Goal: Task Accomplishment & Management: Complete application form

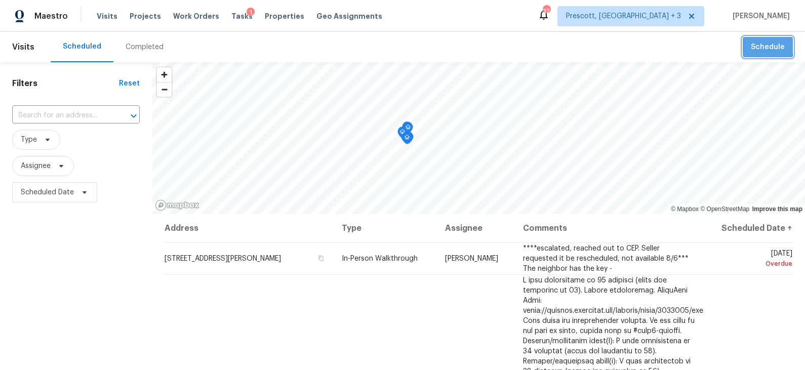
click at [724, 46] on span "Schedule" at bounding box center [768, 47] width 34 height 13
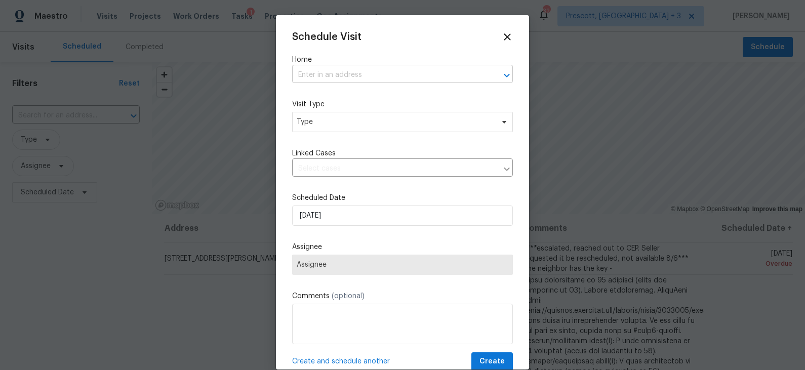
click at [409, 79] on input "text" at bounding box center [388, 75] width 192 height 16
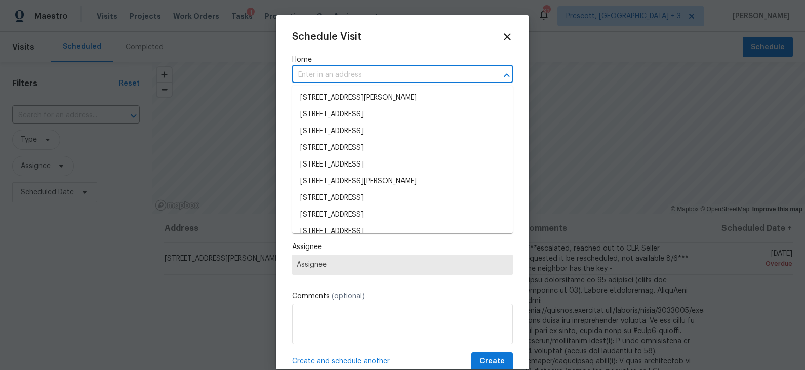
paste input "[STREET_ADDRESS]"
type input "[STREET_ADDRESS]"
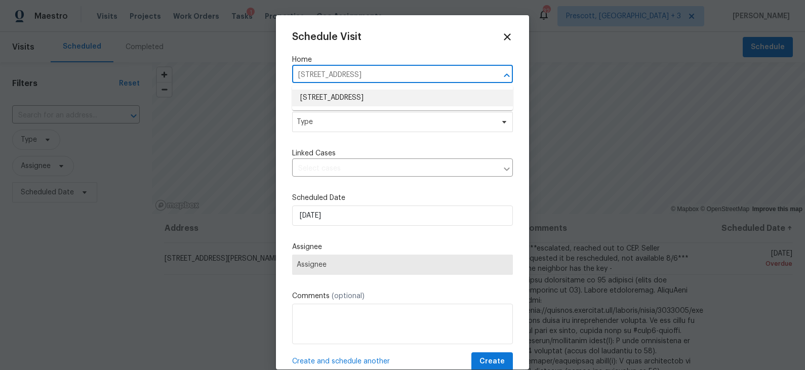
click at [377, 98] on li "[STREET_ADDRESS]" at bounding box center [402, 98] width 221 height 17
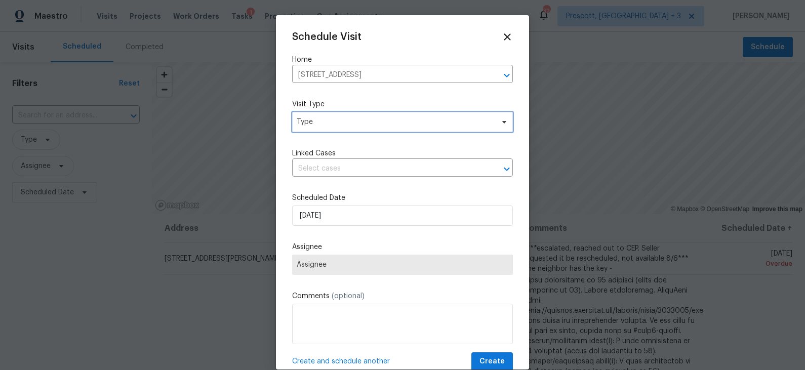
click at [360, 127] on span "Type" at bounding box center [395, 122] width 197 height 10
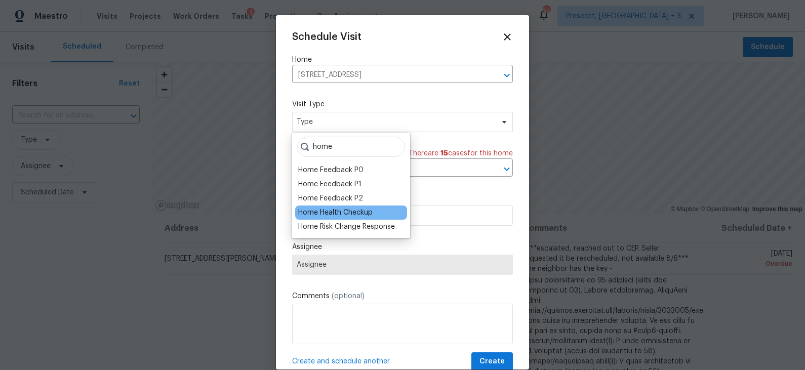
type input "home"
click at [352, 215] on div "Home Health Checkup" at bounding box center [335, 213] width 74 height 10
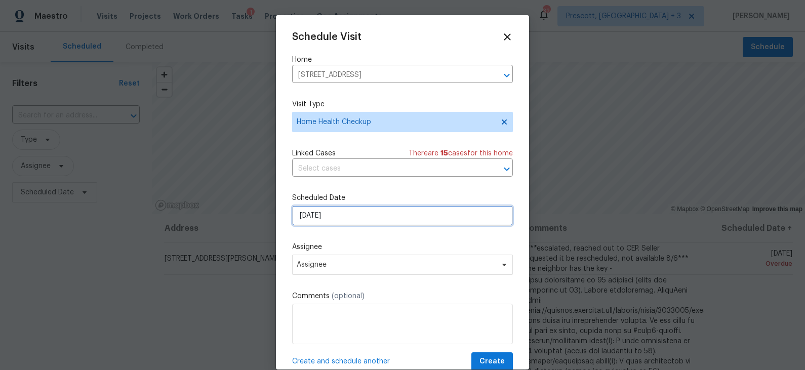
click at [345, 217] on input "[DATE]" at bounding box center [402, 216] width 221 height 20
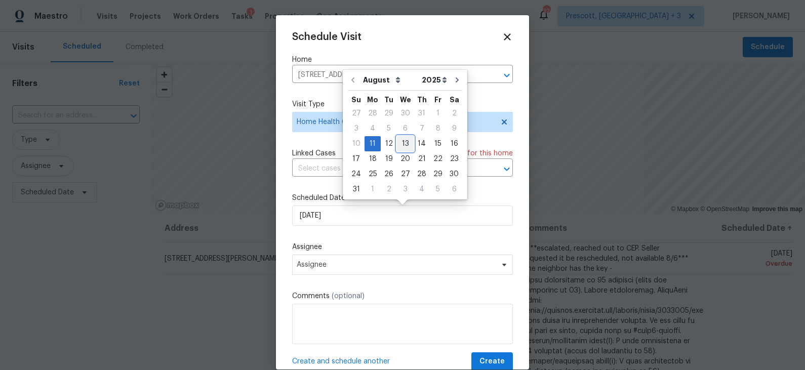
click at [400, 144] on div "13" at bounding box center [405, 144] width 17 height 14
type input "[DATE]"
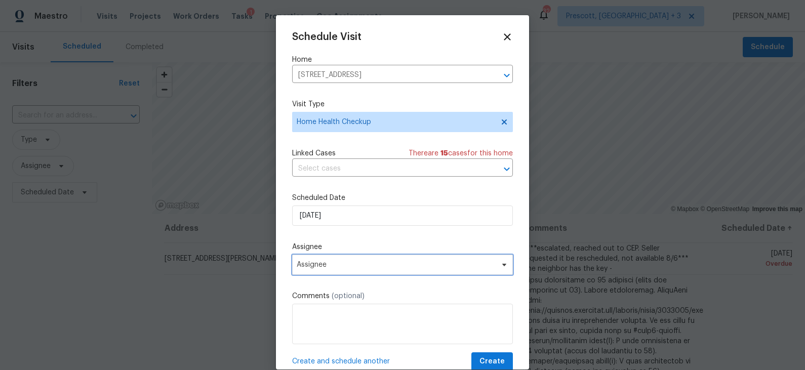
click at [357, 269] on span "Assignee" at bounding box center [396, 265] width 199 height 8
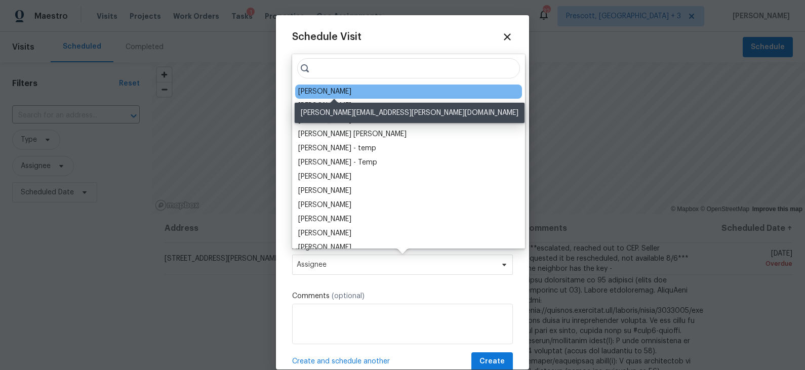
click at [343, 89] on div "[PERSON_NAME]" at bounding box center [324, 92] width 53 height 10
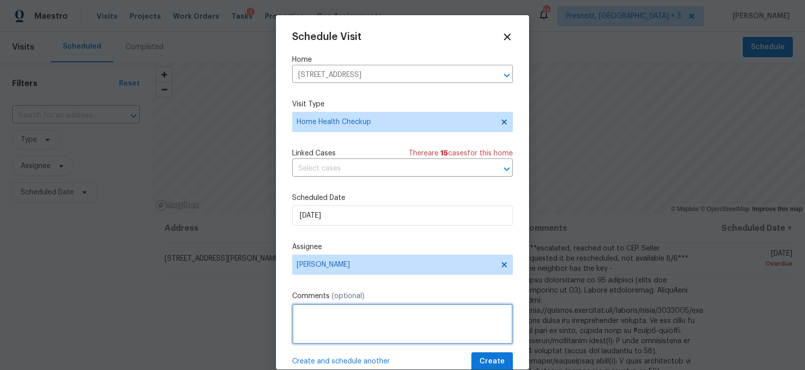
click at [340, 322] on textarea at bounding box center [402, 324] width 221 height 41
click at [352, 323] on textarea "Home has not had a visit in 30+ days, please check on home, maintenance and ove…" at bounding box center [402, 324] width 221 height 41
type textarea "Home has not had a visit in 30+ days, please check on home, maintenance and ove…"
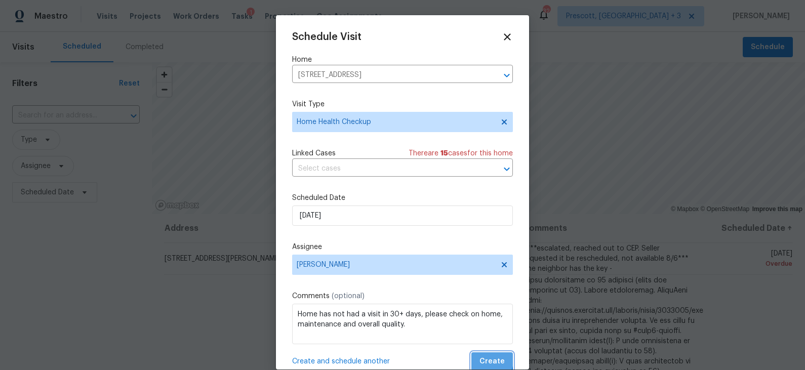
click at [488, 333] on span "Create" at bounding box center [492, 362] width 25 height 13
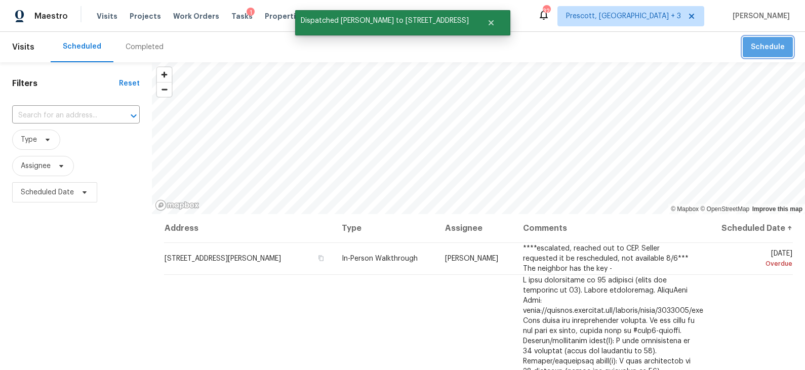
click at [724, 51] on span "Schedule" at bounding box center [768, 47] width 34 height 13
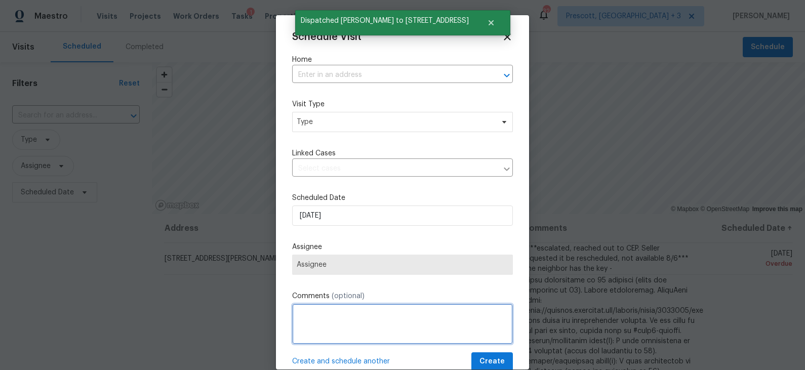
click at [346, 327] on textarea at bounding box center [402, 324] width 221 height 41
paste textarea "Home has not had a visit in 30+ days, please check on home, maintenance and ove…"
type textarea "Home has not had a visit in 30+ days, please check on home, maintenance and ove…"
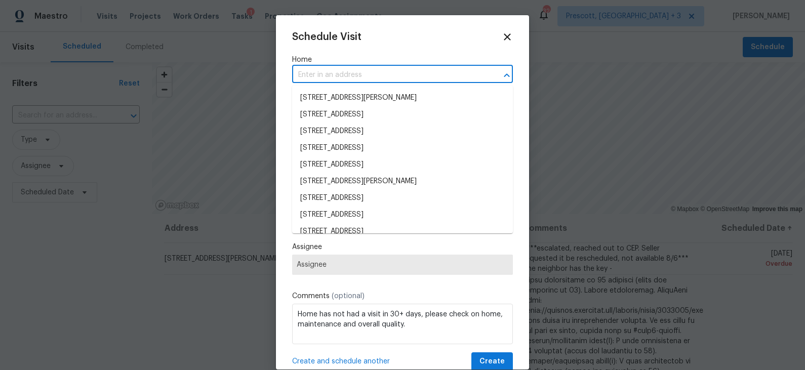
click at [375, 75] on input "text" at bounding box center [388, 75] width 192 height 16
paste input "[STREET_ADDRESS][PERSON_NAME]"
type input "[STREET_ADDRESS][PERSON_NAME]"
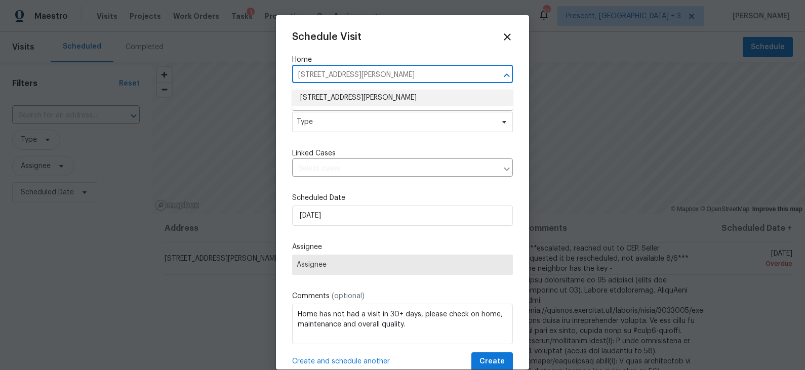
click at [360, 93] on li "[STREET_ADDRESS][PERSON_NAME]" at bounding box center [402, 98] width 221 height 17
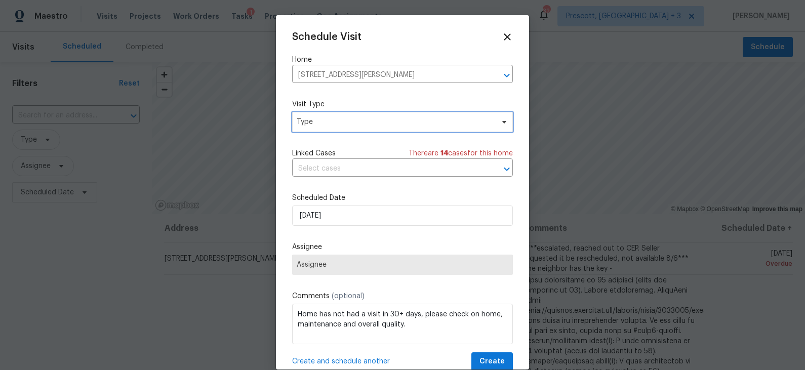
click at [348, 123] on span "Type" at bounding box center [395, 122] width 197 height 10
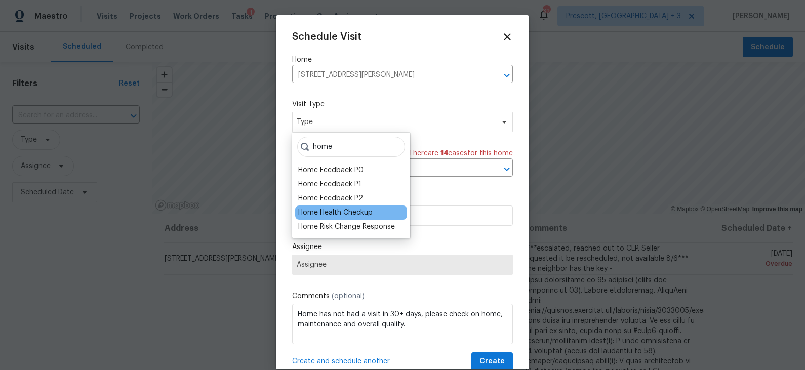
type input "home"
click at [353, 211] on div "Home Health Checkup" at bounding box center [335, 213] width 74 height 10
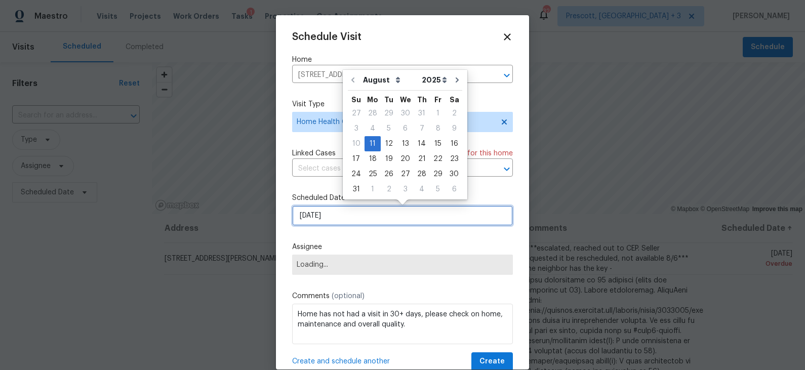
click at [350, 217] on input "[DATE]" at bounding box center [402, 216] width 221 height 20
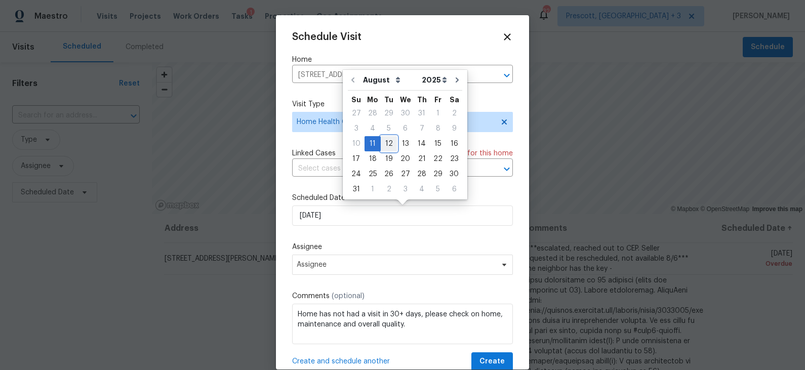
click at [389, 144] on div "12" at bounding box center [389, 144] width 16 height 14
type input "[DATE]"
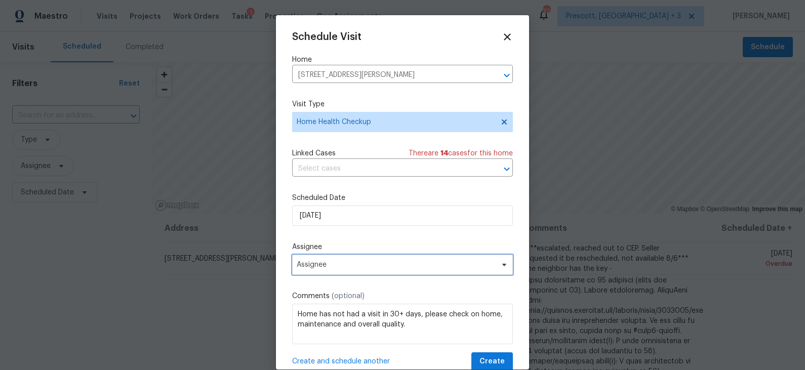
click at [358, 268] on span "Assignee" at bounding box center [396, 265] width 199 height 8
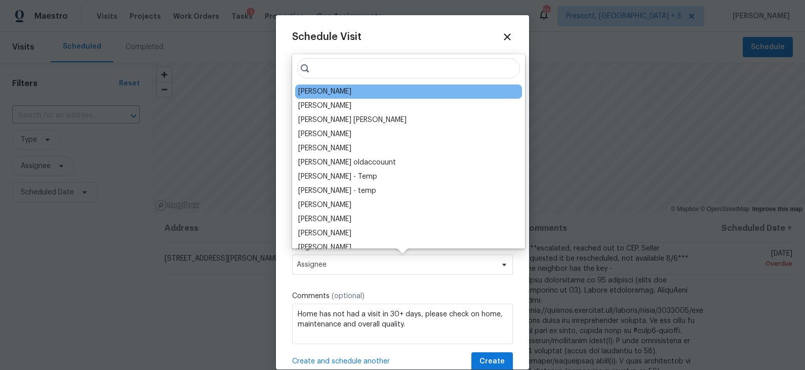
click at [329, 94] on div "[PERSON_NAME]" at bounding box center [324, 92] width 53 height 10
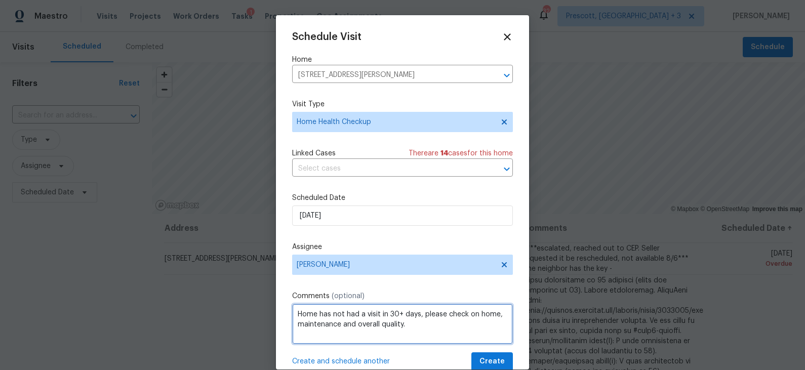
click at [436, 333] on textarea "Home has not had a visit in 30+ days, please check on home, maintenance and ove…" at bounding box center [402, 324] width 221 height 41
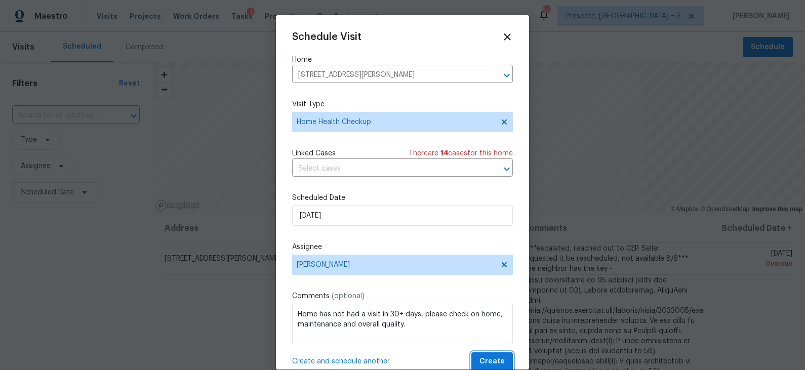
click at [499, 333] on span "Create" at bounding box center [492, 362] width 25 height 13
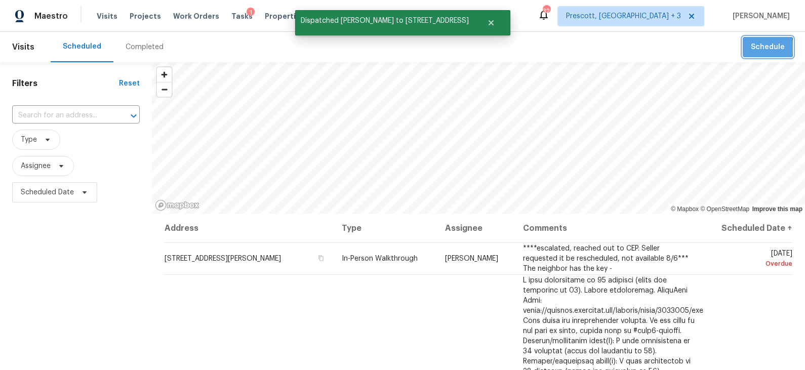
click at [724, 47] on span "Schedule" at bounding box center [768, 47] width 34 height 13
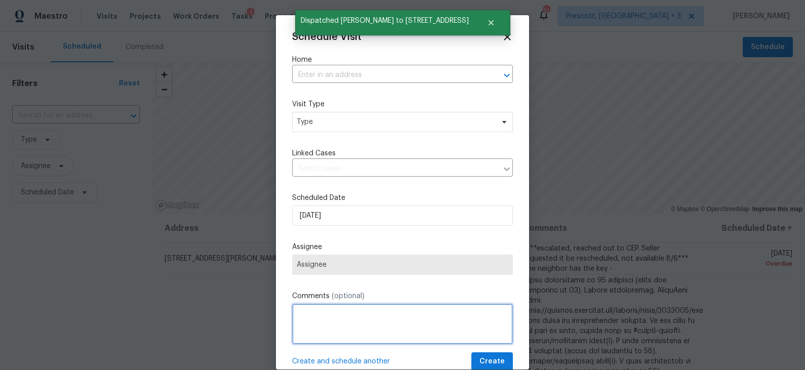
click at [360, 333] on textarea at bounding box center [402, 324] width 221 height 41
paste textarea "Home has not had a visit in 30+ days, please check on home, maintenance and ove…"
type textarea "Home has not had a visit in 30+ days, please check on home, maintenance and ove…"
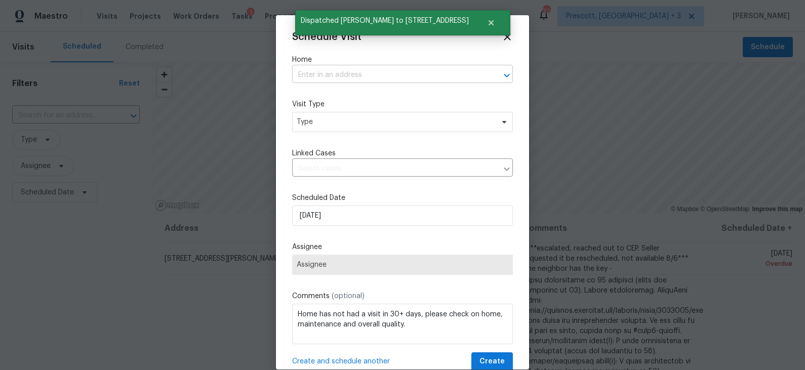
click at [366, 74] on input "text" at bounding box center [388, 75] width 192 height 16
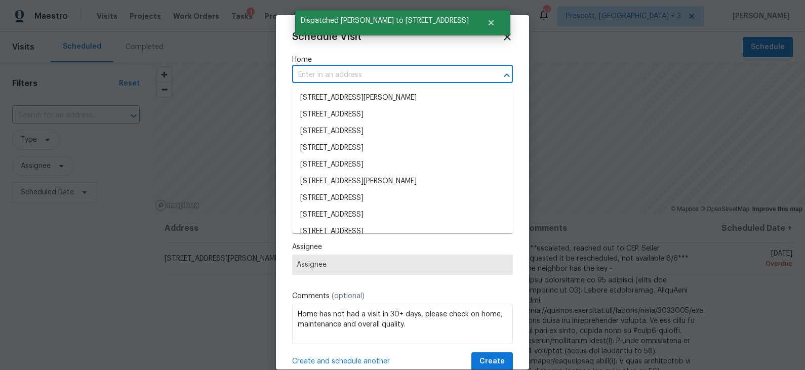
paste input "[STREET_ADDRESS][PERSON_NAME]"
type input "[STREET_ADDRESS][PERSON_NAME]"
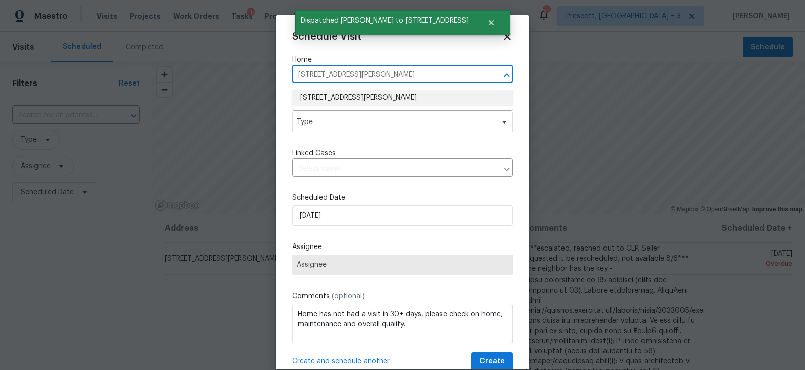
click at [358, 92] on li "[STREET_ADDRESS][PERSON_NAME]" at bounding box center [402, 98] width 221 height 17
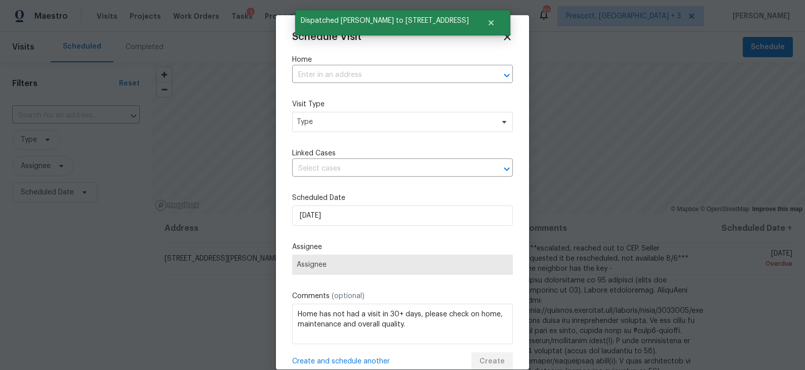
type input "[STREET_ADDRESS][PERSON_NAME]"
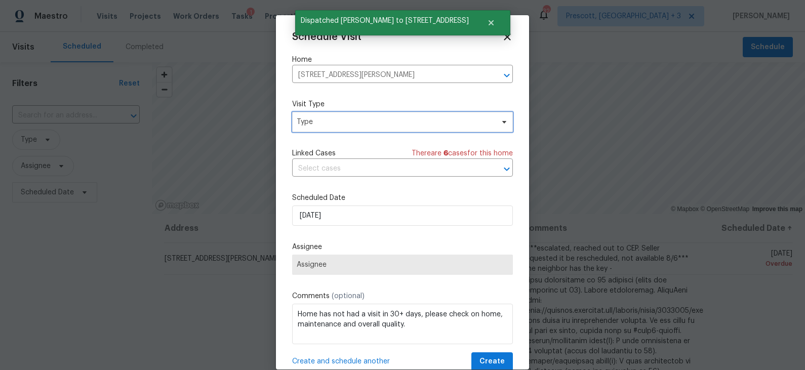
click at [349, 123] on span "Type" at bounding box center [395, 122] width 197 height 10
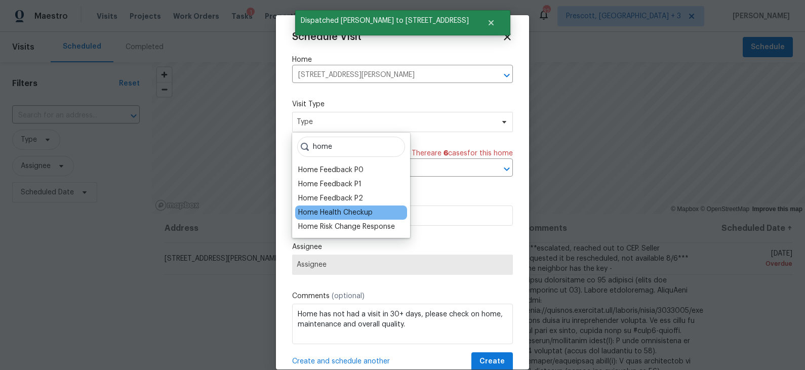
type input "home"
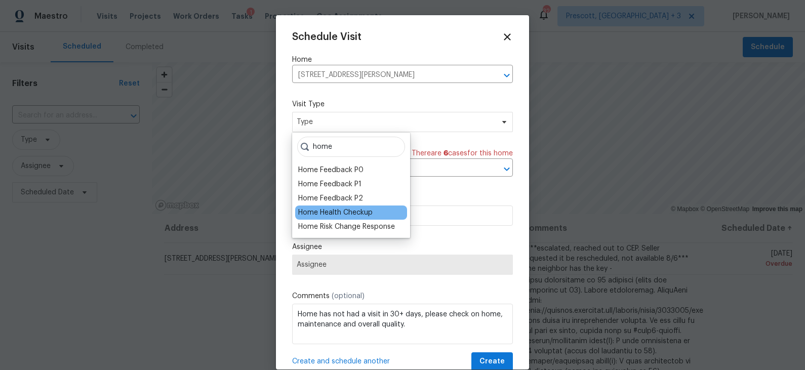
click at [349, 214] on div "Home Health Checkup" at bounding box center [335, 213] width 74 height 10
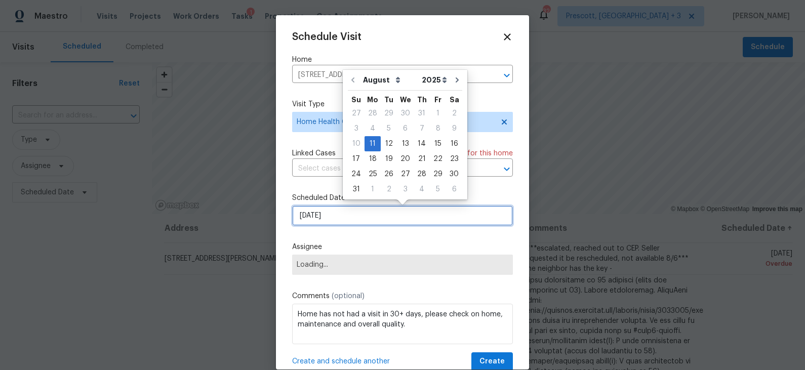
click at [348, 212] on input "[DATE]" at bounding box center [402, 216] width 221 height 20
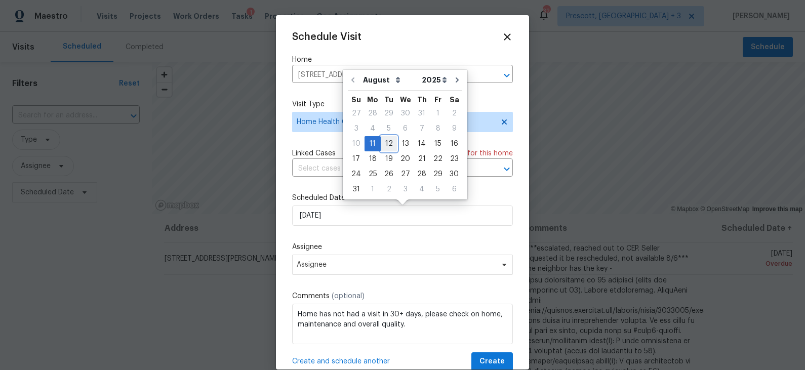
click at [389, 140] on div "12" at bounding box center [389, 144] width 16 height 14
type input "[DATE]"
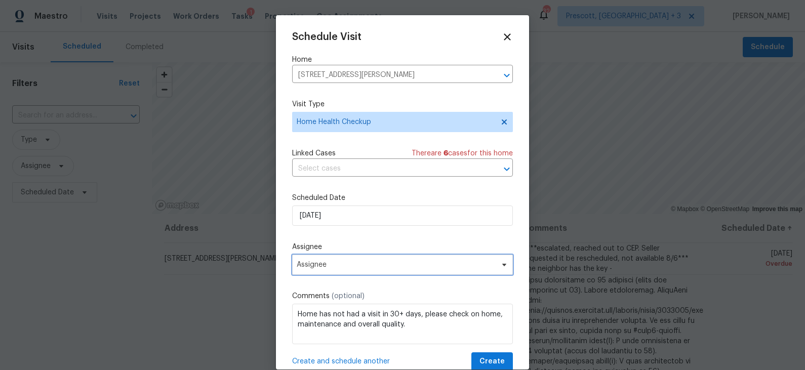
click at [382, 268] on span "Assignee" at bounding box center [396, 265] width 199 height 8
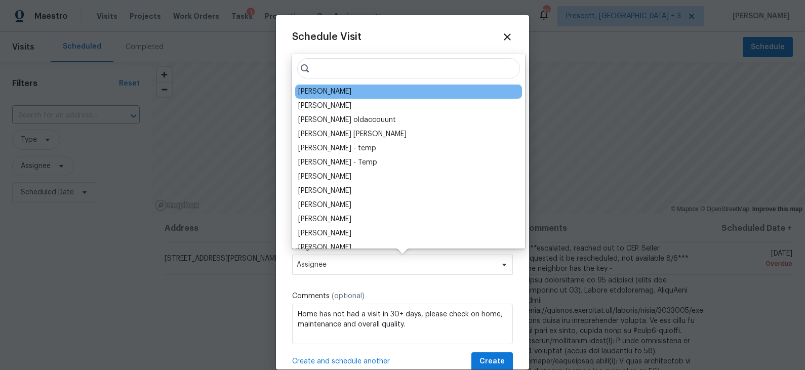
click at [323, 92] on div "[PERSON_NAME]" at bounding box center [324, 92] width 53 height 10
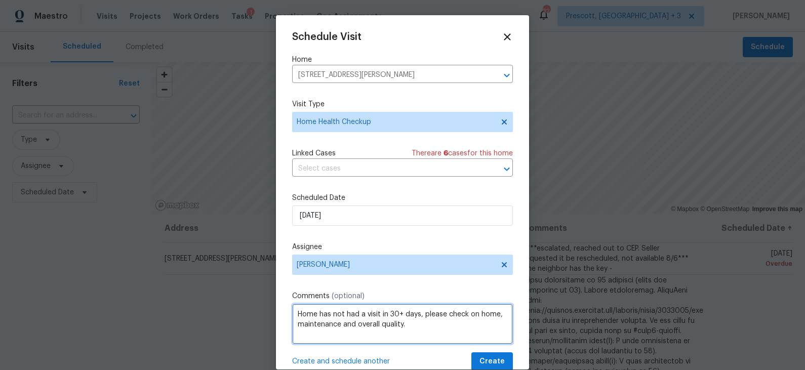
click at [404, 325] on textarea "Home has not had a visit in 30+ days, please check on home, maintenance and ove…" at bounding box center [402, 324] width 221 height 41
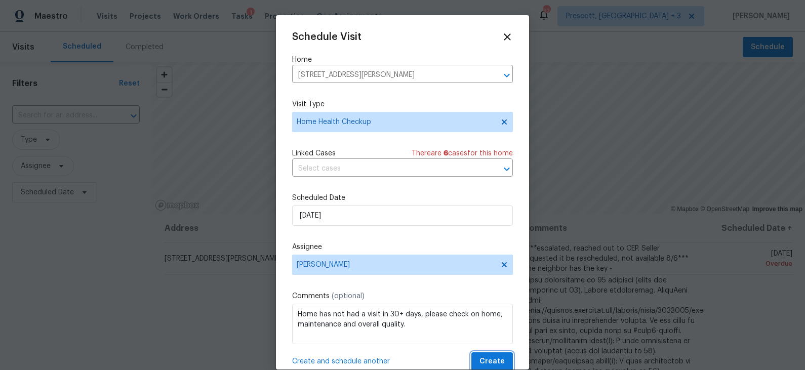
click at [487, 333] on span "Create" at bounding box center [492, 362] width 25 height 13
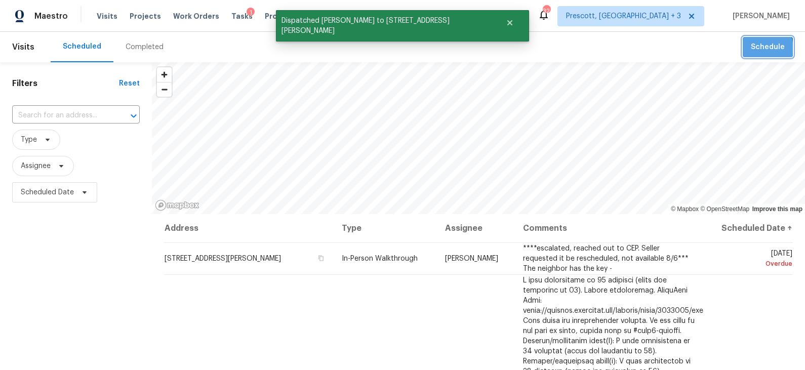
click at [724, 48] on span "Schedule" at bounding box center [768, 47] width 34 height 13
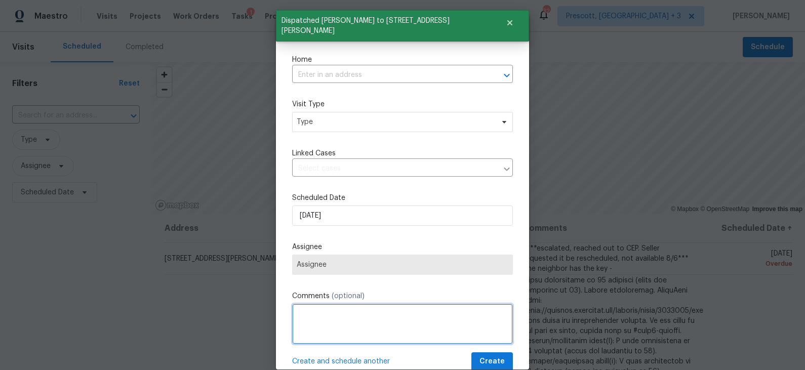
click at [373, 329] on textarea at bounding box center [402, 324] width 221 height 41
paste textarea "Home has not had a visit in 30+ days, please check on home, maintenance and ove…"
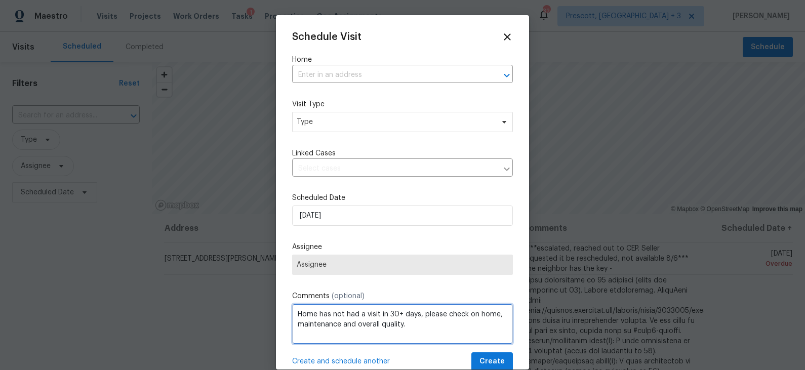
type textarea "Home has not had a visit in 30+ days, please check on home, maintenance and ove…"
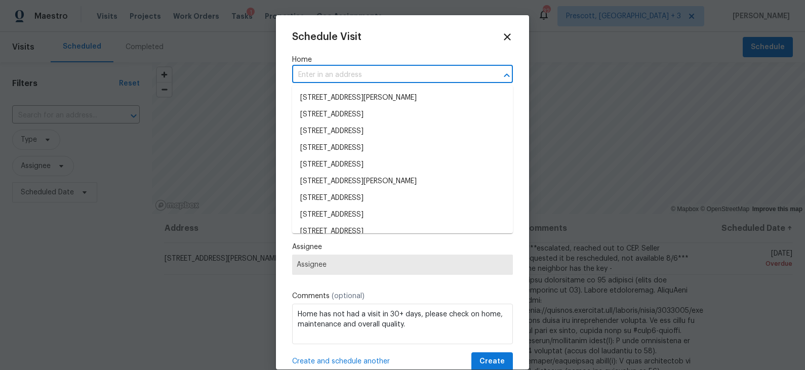
click at [369, 73] on input "text" at bounding box center [388, 75] width 192 height 16
paste input "[STREET_ADDRESS]"
type input "[STREET_ADDRESS]"
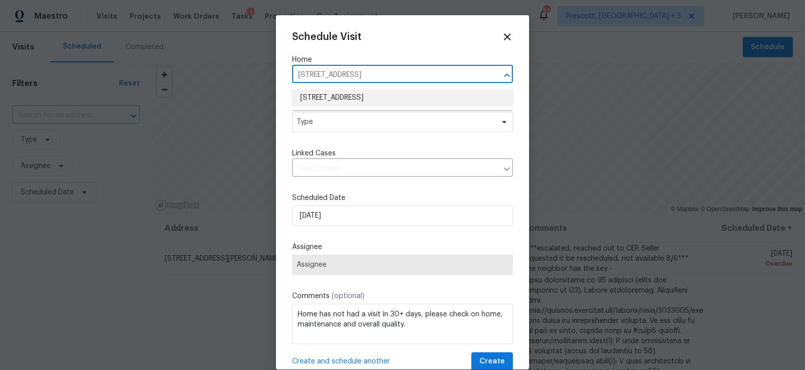
click at [357, 100] on li "[STREET_ADDRESS]" at bounding box center [402, 98] width 221 height 17
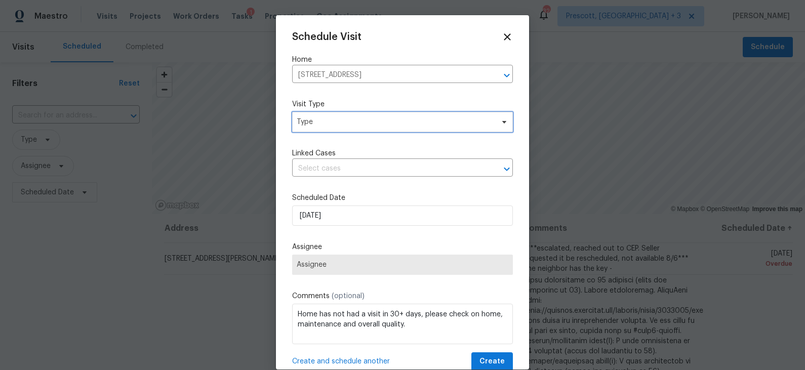
click at [347, 124] on span "Type" at bounding box center [395, 122] width 197 height 10
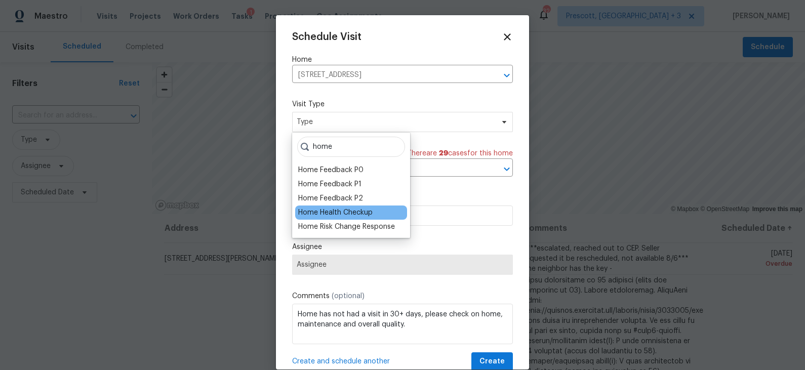
type input "home"
click at [331, 212] on div "Home Health Checkup" at bounding box center [335, 213] width 74 height 10
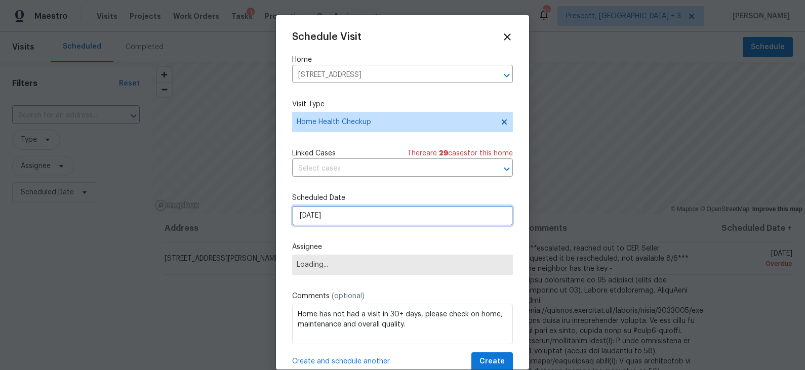
click at [331, 215] on input "[DATE]" at bounding box center [402, 216] width 221 height 20
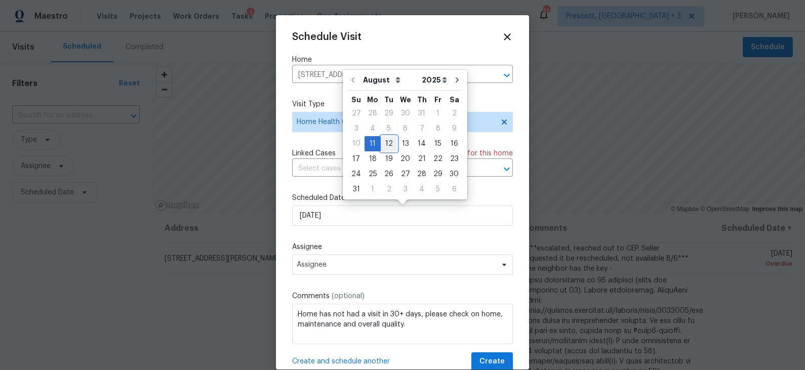
click at [387, 141] on div "12" at bounding box center [389, 144] width 16 height 14
type input "[DATE]"
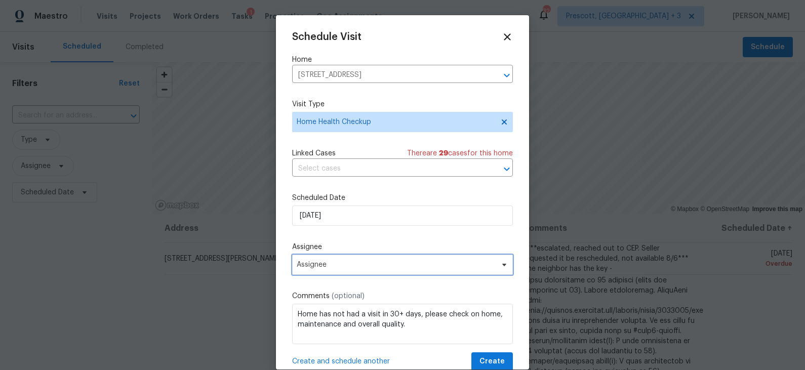
click at [363, 266] on span "Assignee" at bounding box center [396, 265] width 199 height 8
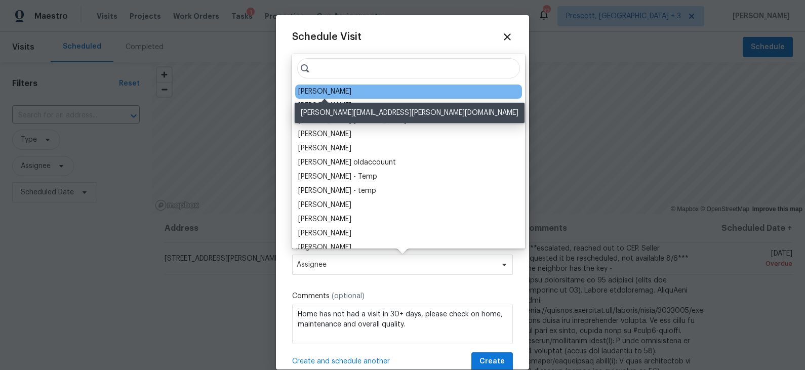
click at [329, 90] on div "[PERSON_NAME]" at bounding box center [324, 92] width 53 height 10
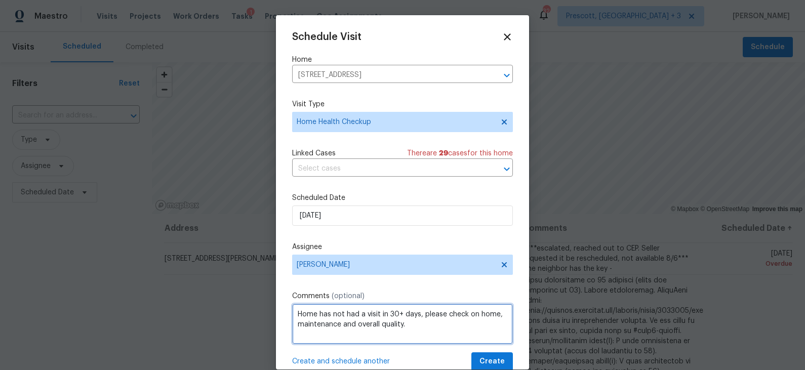
click at [418, 328] on textarea "Home has not had a visit in 30+ days, please check on home, maintenance and ove…" at bounding box center [402, 324] width 221 height 41
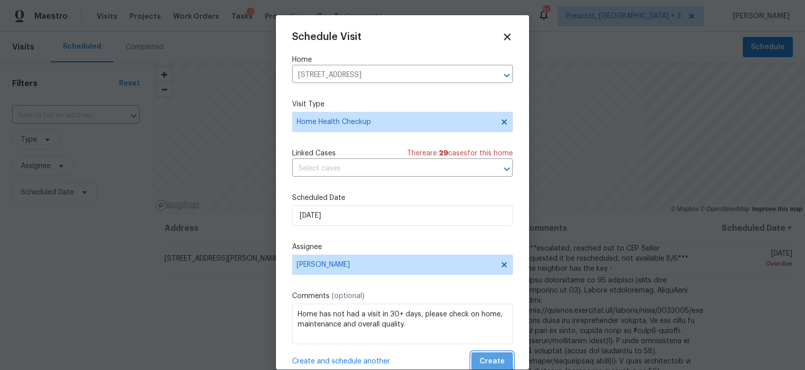
click at [488, 333] on span "Create" at bounding box center [492, 362] width 25 height 13
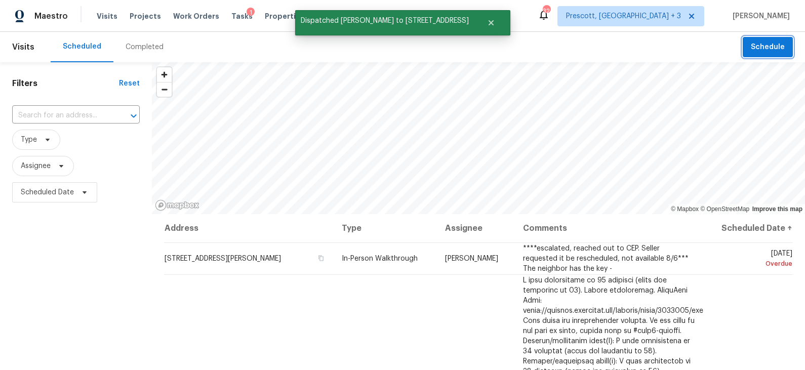
click at [724, 51] on span "Schedule" at bounding box center [768, 47] width 34 height 13
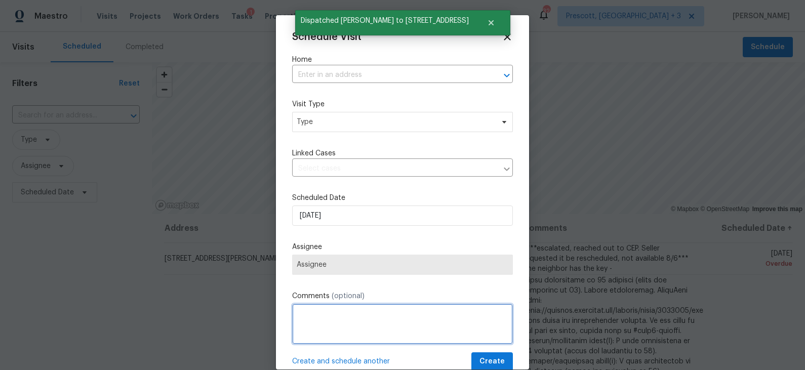
click at [343, 325] on textarea at bounding box center [402, 324] width 221 height 41
paste textarea "Home has not had a visit in 30+ days, please check on home, maintenance and ove…"
type textarea "Home has not had a visit in 30+ days, please check on home, maintenance and ove…"
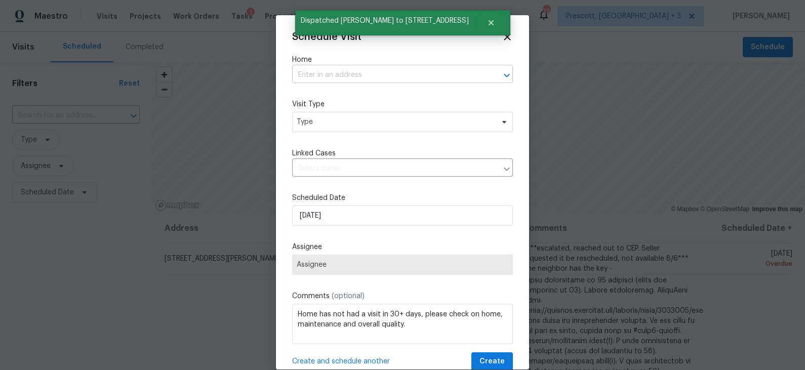
click at [364, 75] on input "text" at bounding box center [388, 75] width 192 height 16
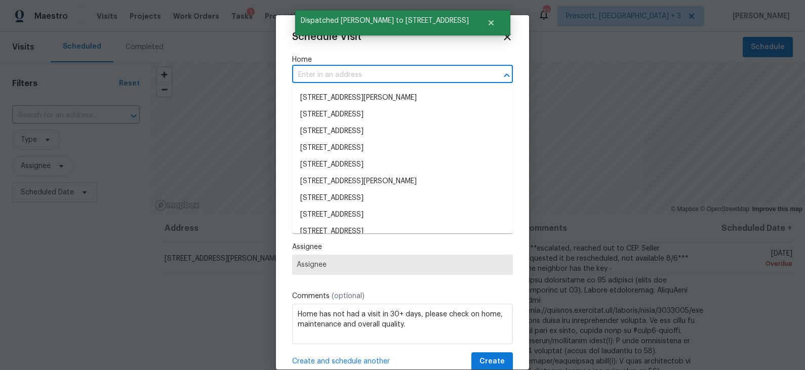
paste input "[STREET_ADDRESS][PERSON_NAME]"
type input "[STREET_ADDRESS][PERSON_NAME]"
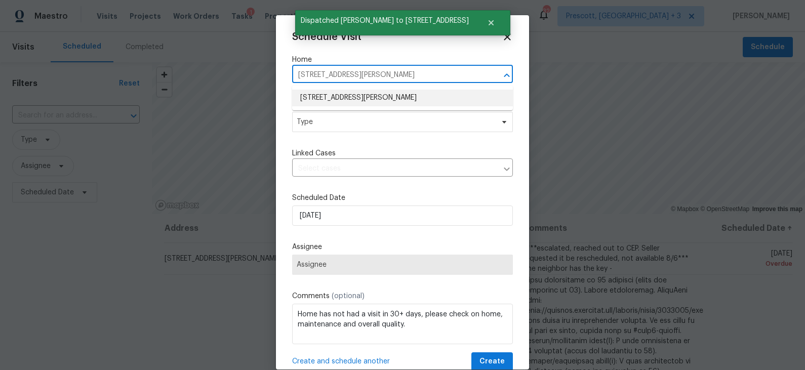
click at [352, 95] on li "[STREET_ADDRESS][PERSON_NAME]" at bounding box center [402, 98] width 221 height 17
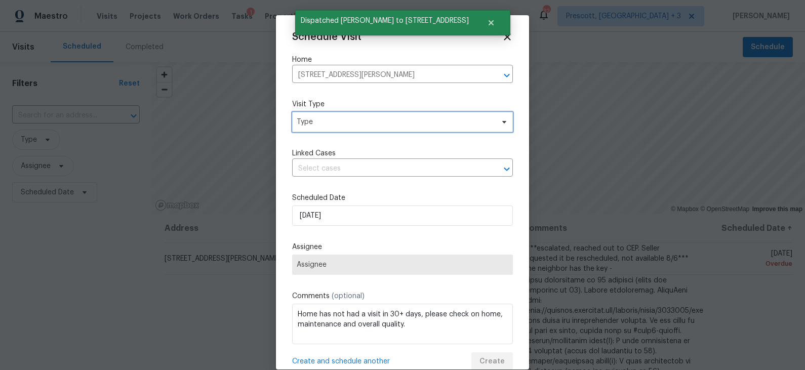
click at [333, 127] on span "Type" at bounding box center [395, 122] width 197 height 10
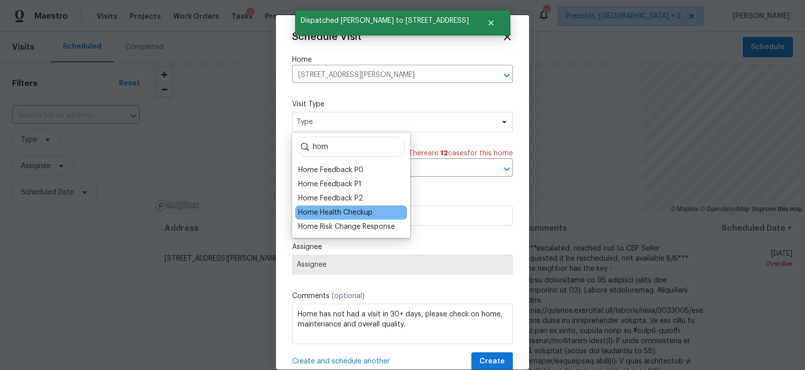
type input "hom"
click at [331, 211] on div "Home Health Checkup" at bounding box center [335, 213] width 74 height 10
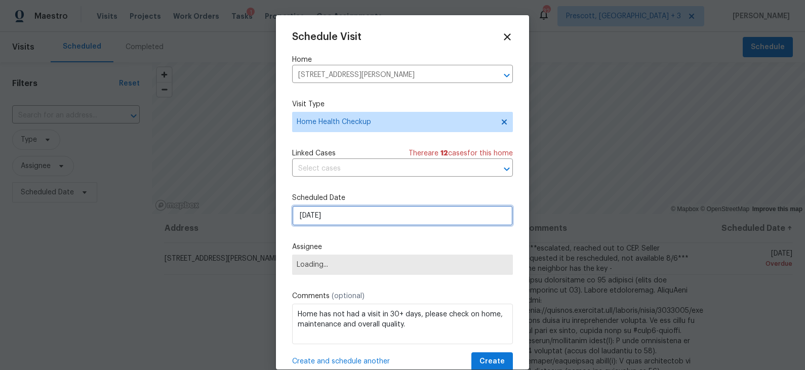
click at [332, 216] on input "[DATE]" at bounding box center [402, 216] width 221 height 20
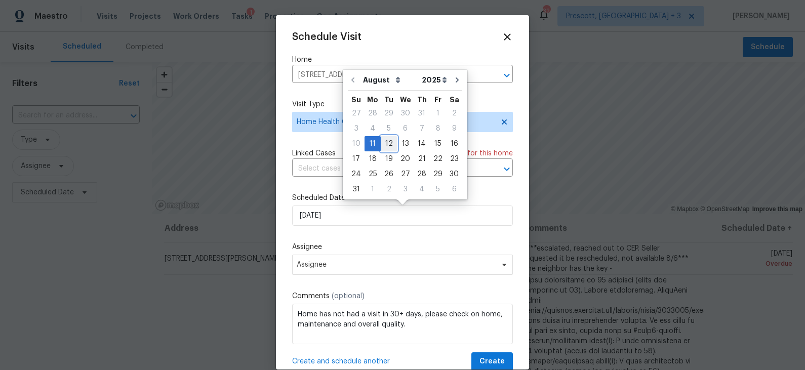
click at [385, 144] on div "12" at bounding box center [389, 144] width 16 height 14
type input "[DATE]"
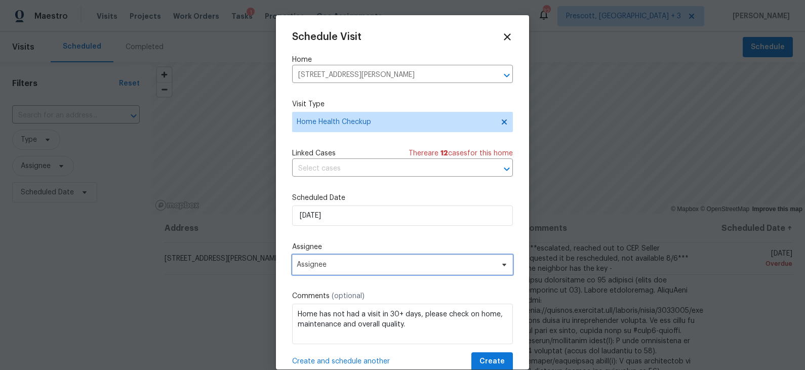
click at [342, 269] on span "Assignee" at bounding box center [396, 265] width 199 height 8
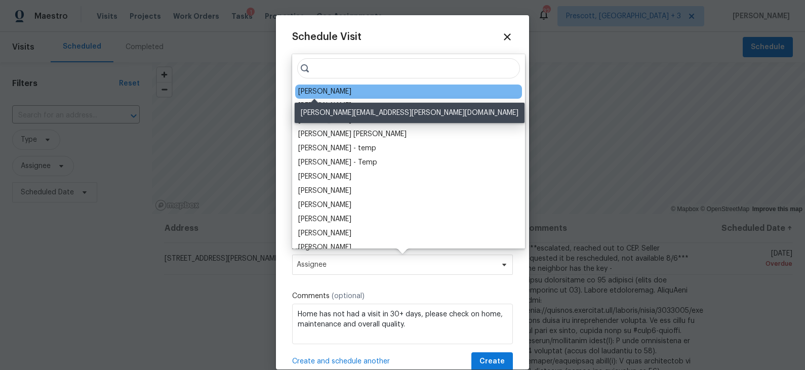
click at [323, 91] on div "[PERSON_NAME]" at bounding box center [324, 92] width 53 height 10
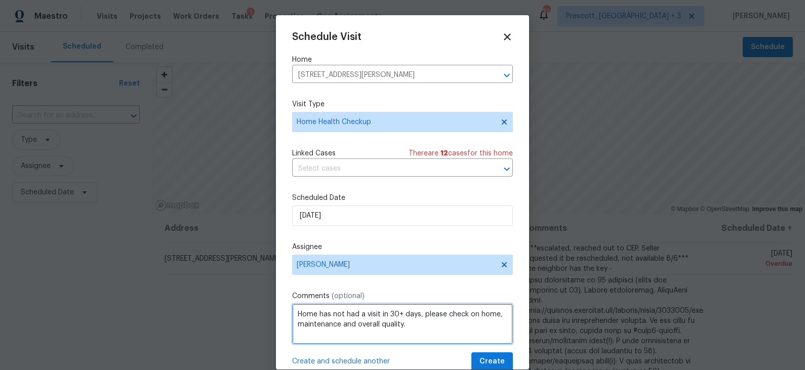
click at [357, 322] on textarea "Home has not had a visit in 30+ days, please check on home, maintenance and ove…" at bounding box center [402, 324] width 221 height 41
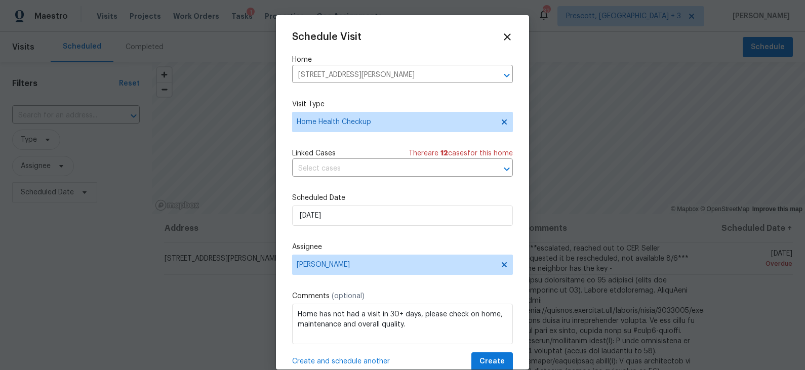
click at [354, 333] on span "Create and schedule another" at bounding box center [341, 362] width 98 height 10
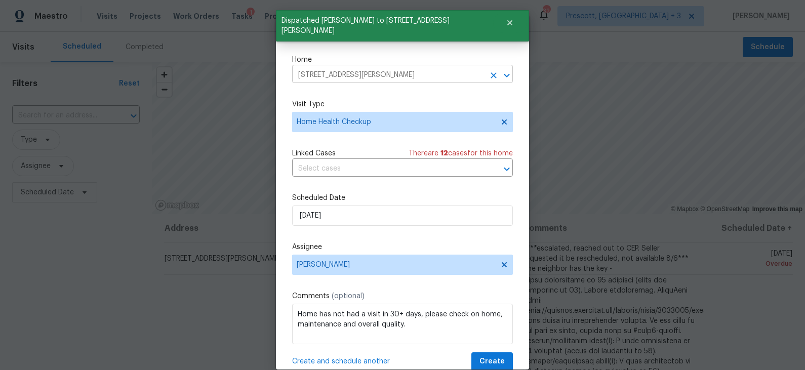
click at [377, 72] on input "[STREET_ADDRESS][PERSON_NAME]" at bounding box center [388, 75] width 192 height 16
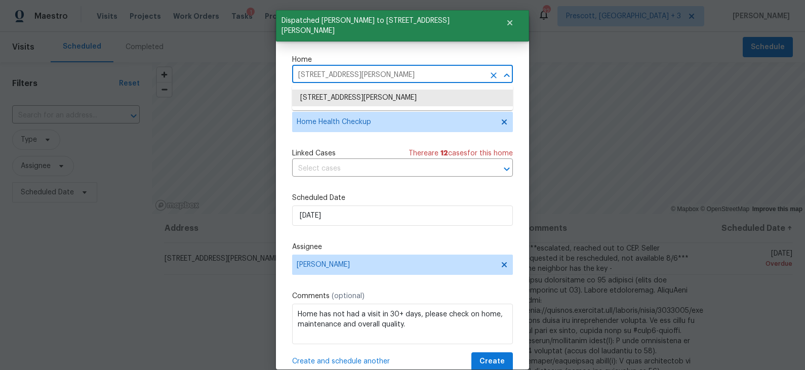
paste input "[STREET_ADDRESS]"
type input "[STREET_ADDRESS]"
click at [368, 96] on li "[STREET_ADDRESS]" at bounding box center [402, 98] width 221 height 17
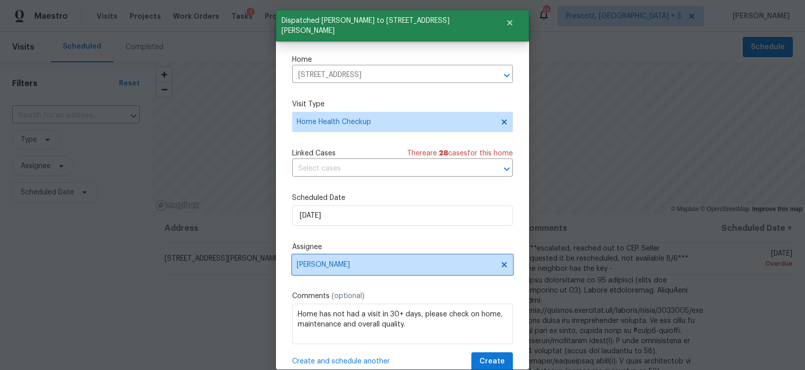
click at [340, 266] on span "[PERSON_NAME]" at bounding box center [396, 265] width 199 height 8
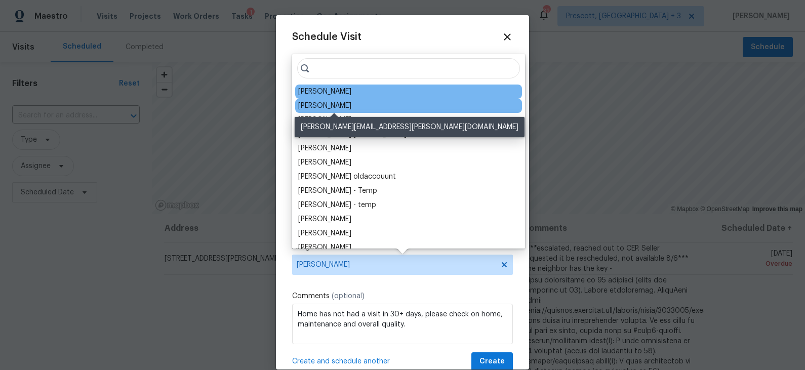
click at [340, 104] on div "[PERSON_NAME]" at bounding box center [324, 106] width 53 height 10
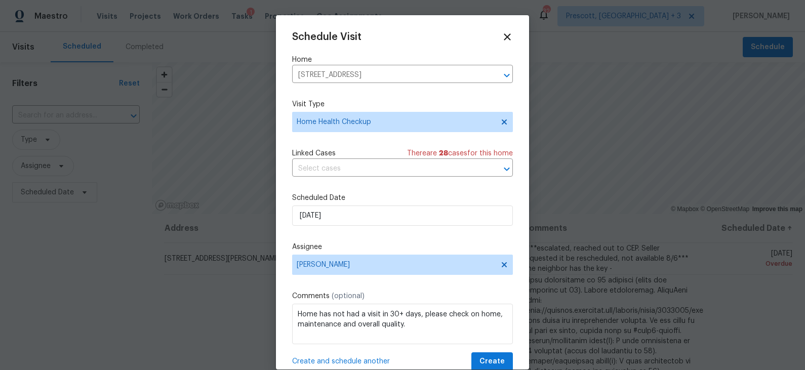
click at [345, 333] on span "Create and schedule another" at bounding box center [341, 362] width 98 height 10
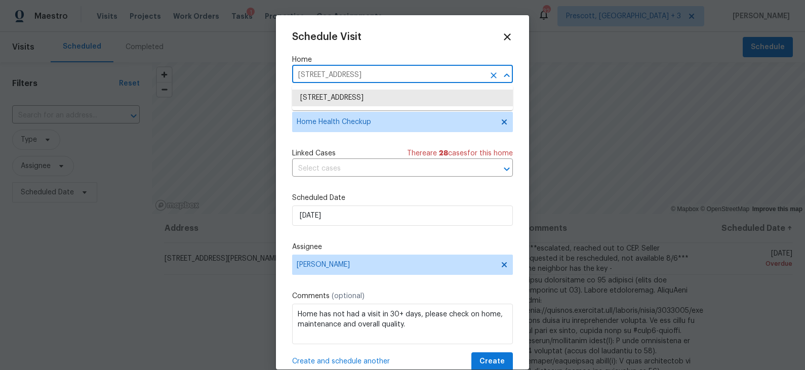
click at [398, 73] on input "[STREET_ADDRESS]" at bounding box center [388, 75] width 192 height 16
paste input "[STREET_ADDRESS]"
type input "[STREET_ADDRESS]"
click at [377, 98] on li "[STREET_ADDRESS]" at bounding box center [402, 98] width 221 height 17
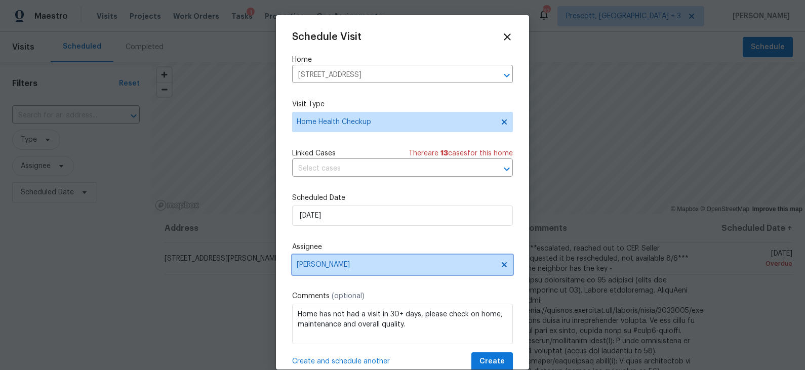
click at [357, 265] on span "[PERSON_NAME]" at bounding box center [396, 265] width 199 height 8
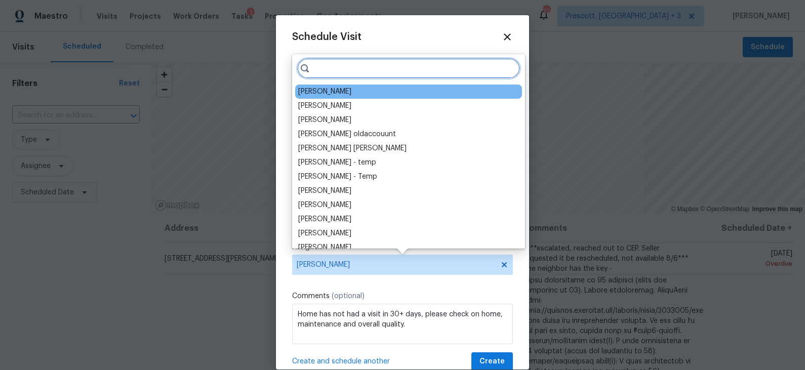
click at [364, 73] on input "search" at bounding box center [408, 68] width 223 height 20
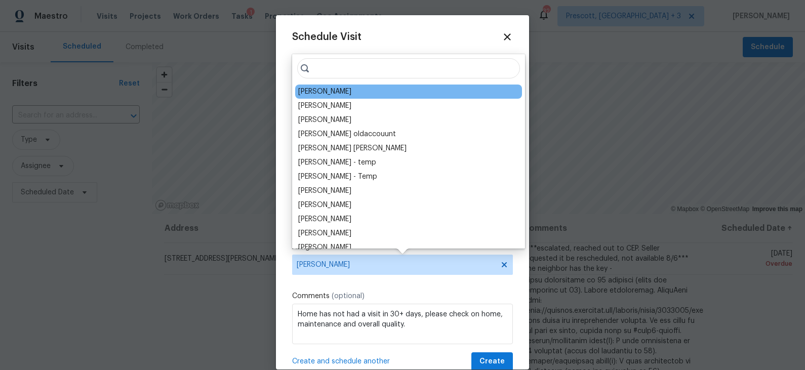
click at [494, 202] on label "Scheduled Date" at bounding box center [402, 198] width 221 height 10
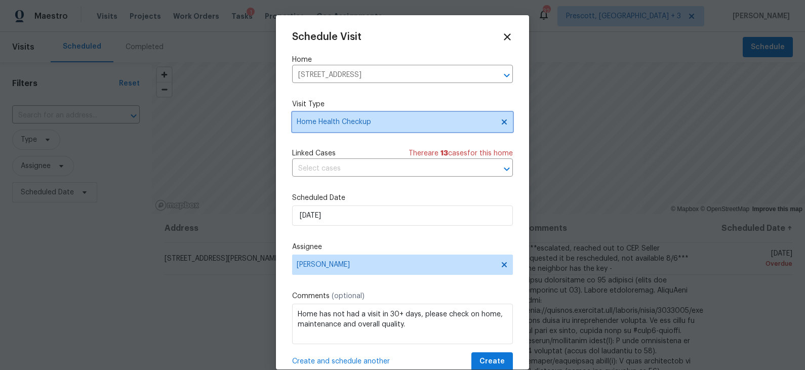
click at [402, 119] on span "Home Health Checkup" at bounding box center [395, 122] width 197 height 10
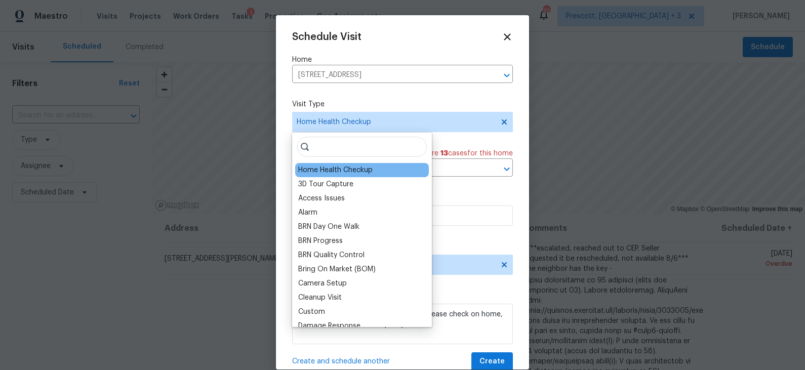
click at [353, 173] on div "Home Health Checkup" at bounding box center [335, 170] width 74 height 10
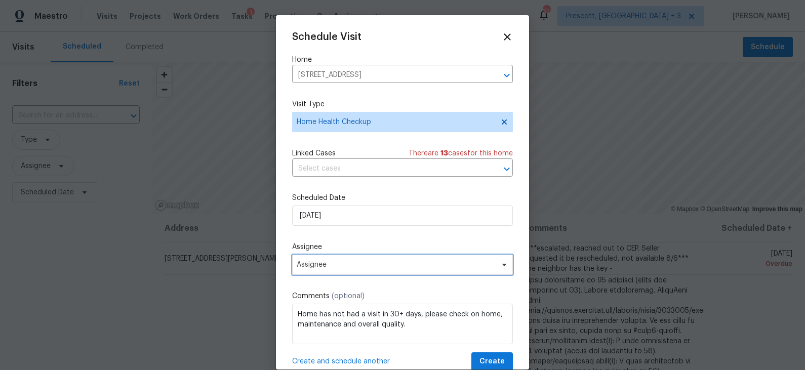
click at [348, 269] on span "Assignee" at bounding box center [396, 265] width 199 height 8
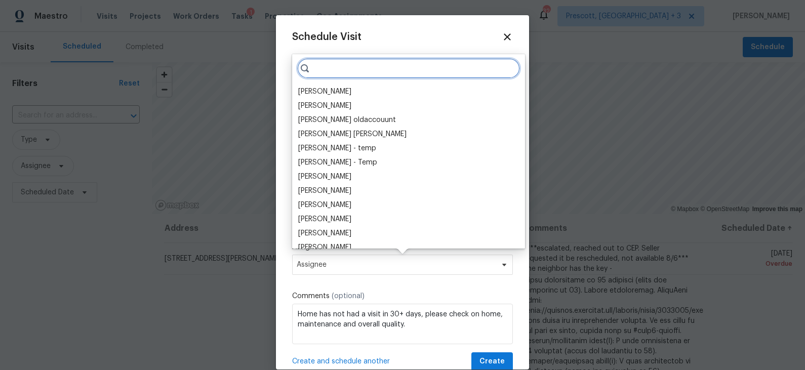
click at [361, 71] on input "search" at bounding box center [408, 68] width 223 height 20
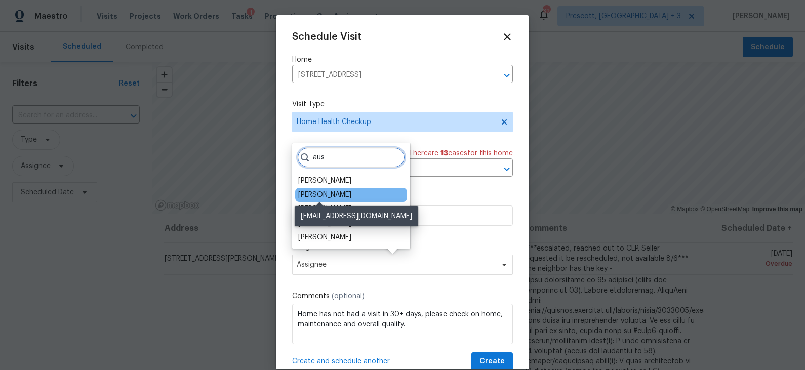
type input "aus"
click at [330, 198] on div "[PERSON_NAME]" at bounding box center [324, 195] width 53 height 10
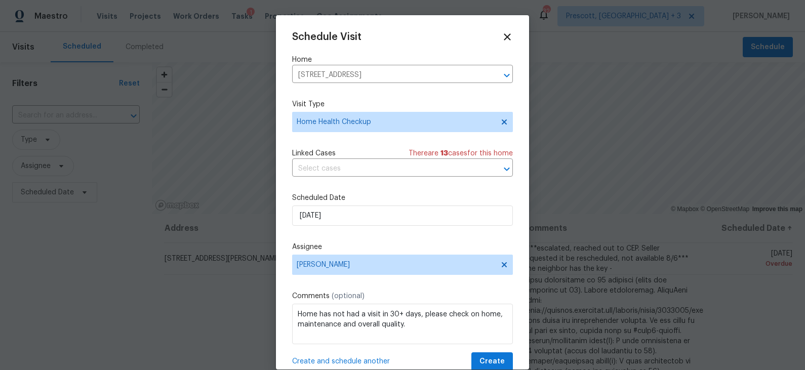
click at [351, 333] on span "Create and schedule another" at bounding box center [341, 362] width 98 height 10
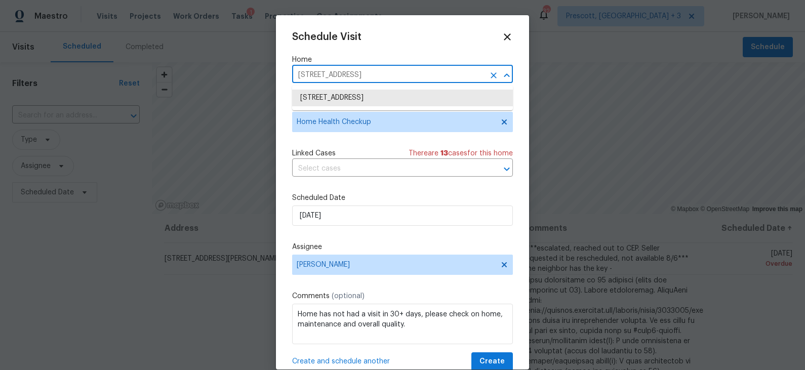
click at [396, 75] on input "[STREET_ADDRESS]" at bounding box center [388, 75] width 192 height 16
paste input "[STREET_ADDRESS][US_STATE]"
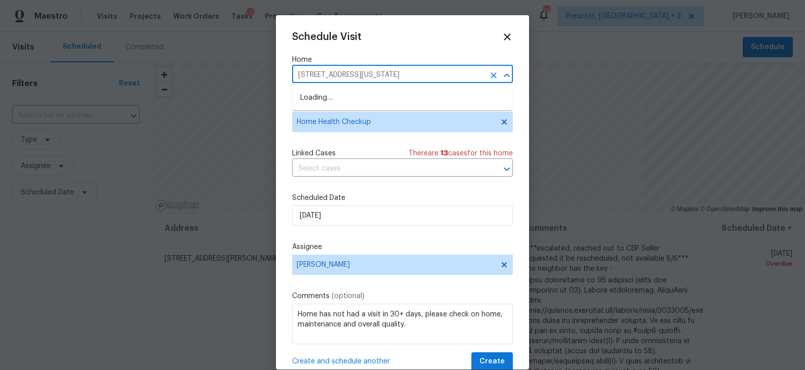
type input "[STREET_ADDRESS][US_STATE]"
click at [374, 96] on li "[STREET_ADDRESS][US_STATE]" at bounding box center [402, 98] width 221 height 17
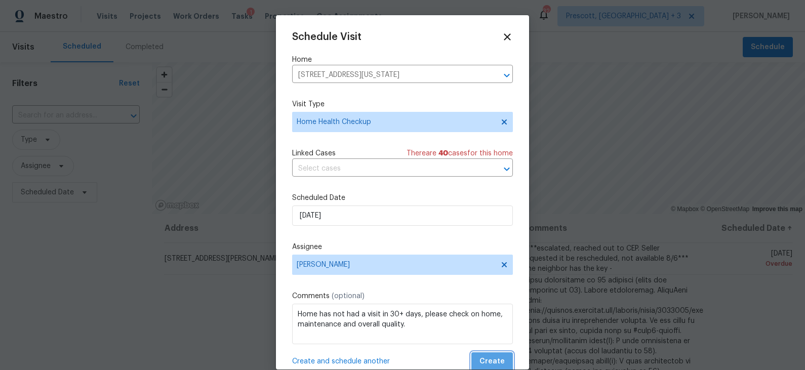
click at [494, 333] on span "Create" at bounding box center [492, 362] width 25 height 13
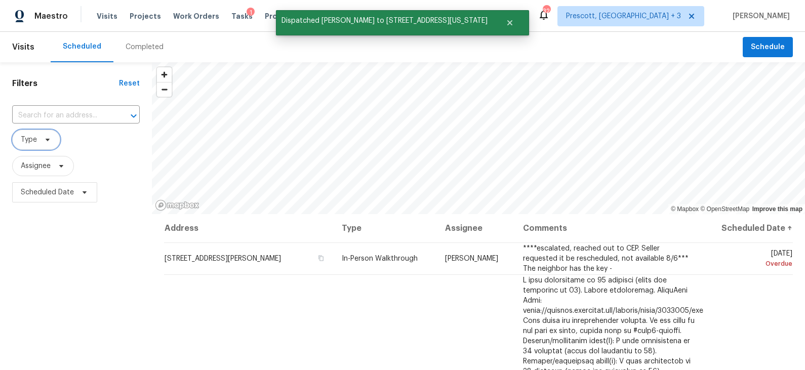
click at [41, 137] on span at bounding box center [46, 140] width 11 height 8
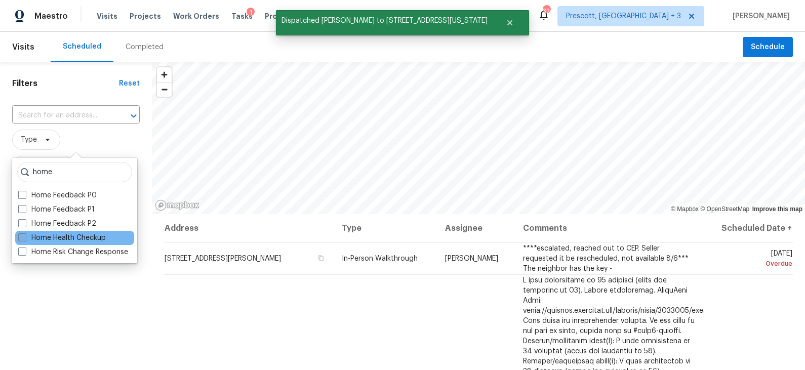
type input "home"
click at [52, 239] on label "Home Health Checkup" at bounding box center [62, 238] width 88 height 10
click at [25, 239] on input "Home Health Checkup" at bounding box center [21, 236] width 7 height 7
checkbox input "true"
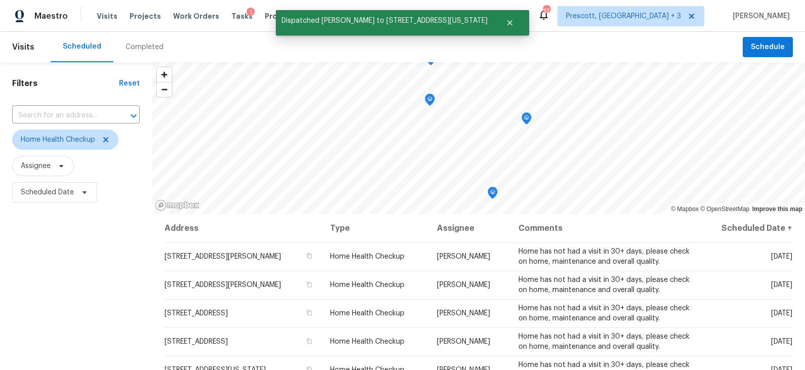
click at [95, 323] on div "Filters Reset ​ Home Health Checkup Assignee Scheduled Date" at bounding box center [76, 286] width 152 height 448
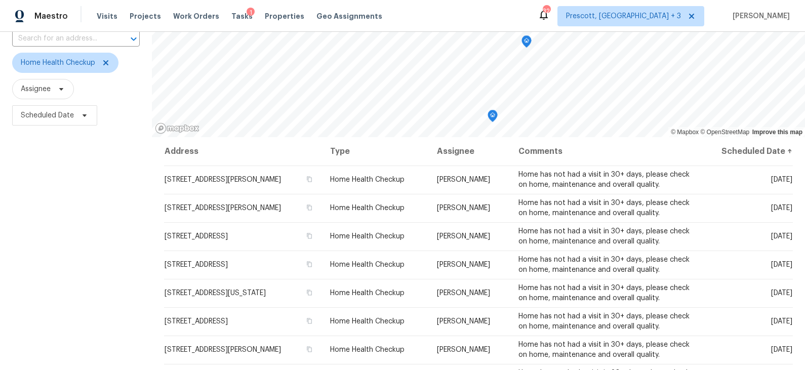
scroll to position [140, 0]
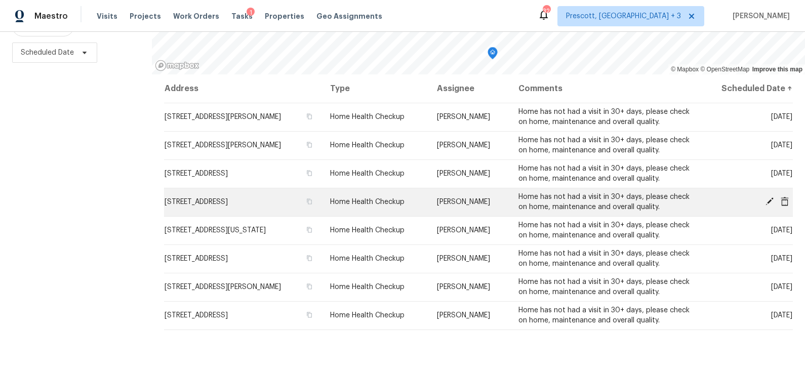
click at [724, 201] on icon at bounding box center [770, 202] width 8 height 8
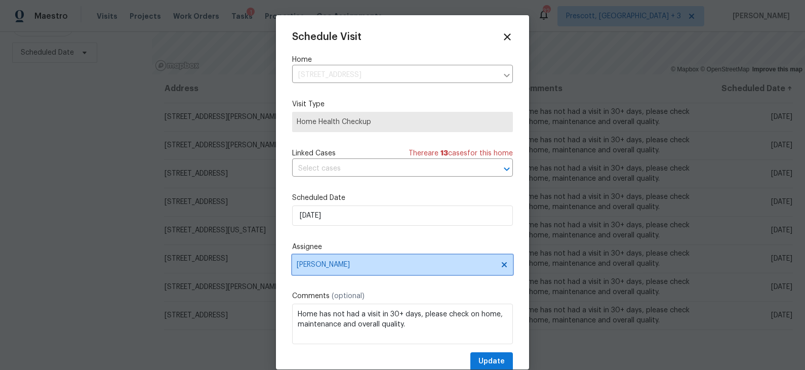
click at [363, 269] on span "[PERSON_NAME]" at bounding box center [396, 265] width 199 height 8
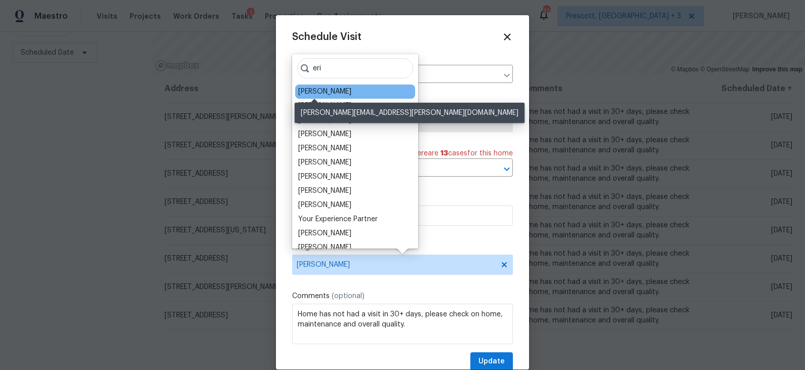
type input "eri"
click at [310, 88] on div "[PERSON_NAME]" at bounding box center [324, 92] width 53 height 10
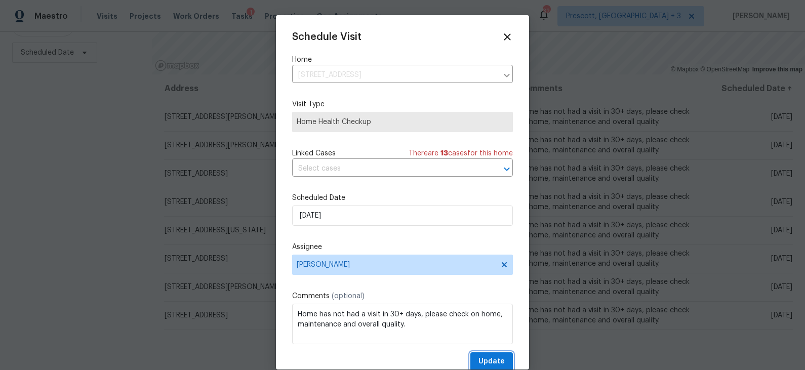
click at [492, 333] on span "Update" at bounding box center [492, 362] width 26 height 13
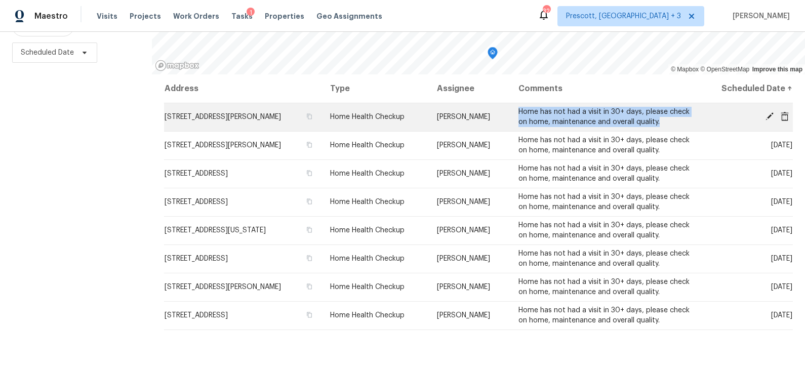
drag, startPoint x: 679, startPoint y: 122, endPoint x: 534, endPoint y: 114, distance: 144.5
click at [534, 114] on td "Home has not had a visit in 30+ days, please check on home, maintenance and ove…" at bounding box center [604, 117] width 189 height 28
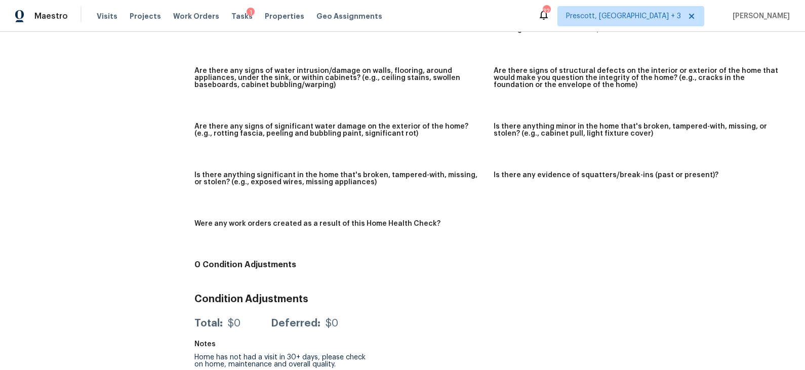
scroll to position [550, 0]
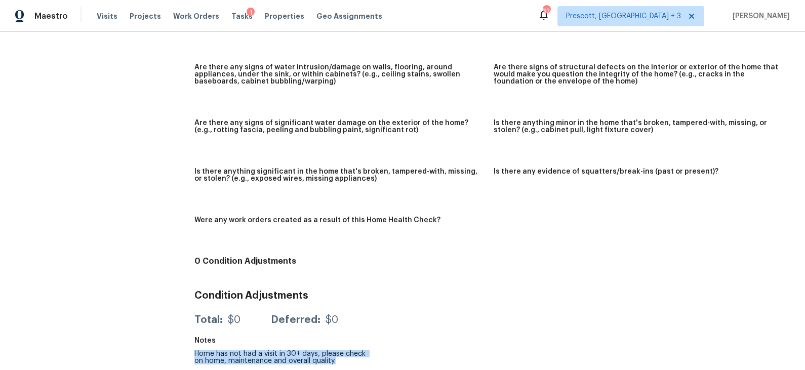
drag, startPoint x: 325, startPoint y: 361, endPoint x: 195, endPoint y: 356, distance: 129.7
click at [195, 333] on div "Home has not had a visit in 30+ days, please check on home, maintenance and ove…" at bounding box center [284, 357] width 180 height 14
copy div "Home has not had a visit in 30+ days, please check on home, maintenance and ove…"
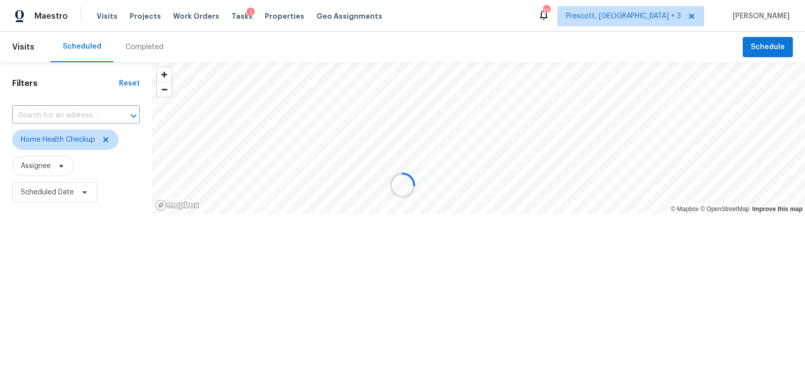
click at [766, 45] on div at bounding box center [402, 185] width 805 height 370
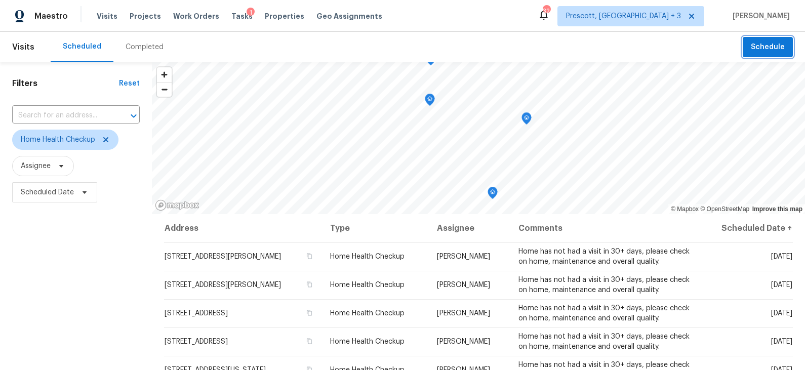
click at [762, 46] on span "Schedule" at bounding box center [768, 47] width 34 height 13
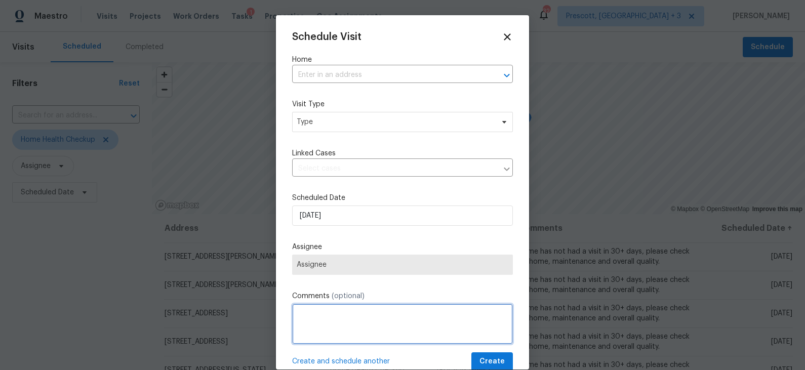
click at [354, 332] on textarea at bounding box center [402, 324] width 221 height 41
paste textarea "Home has not had a visit in 30+ days, please check on home, maintenance and ove…"
type textarea "Home has not had a visit in 30+ days, please check on home, maintenance and ove…"
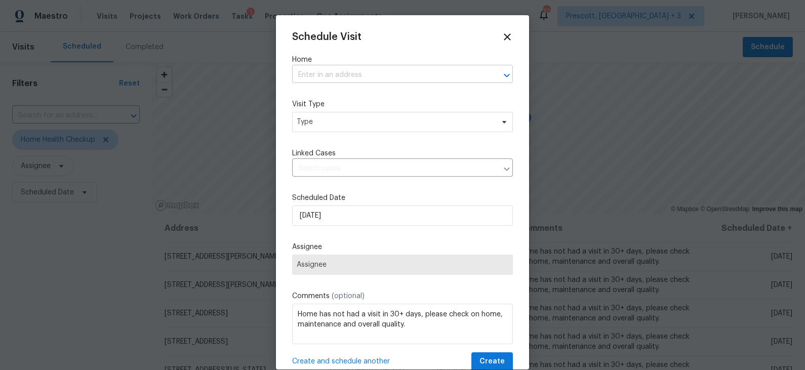
click at [382, 72] on input "text" at bounding box center [388, 75] width 192 height 16
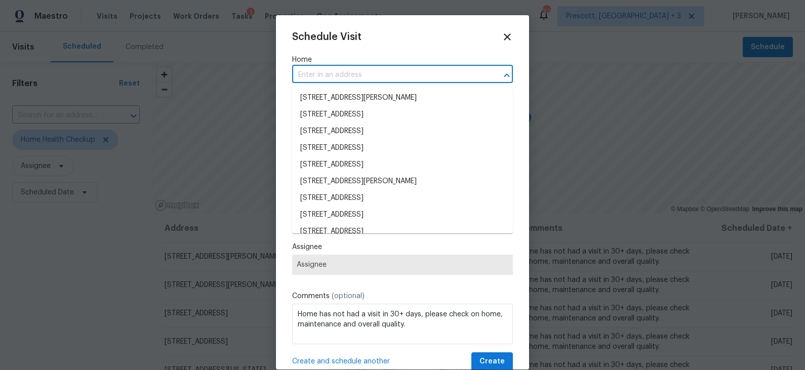
paste input "[STREET_ADDRESS]"
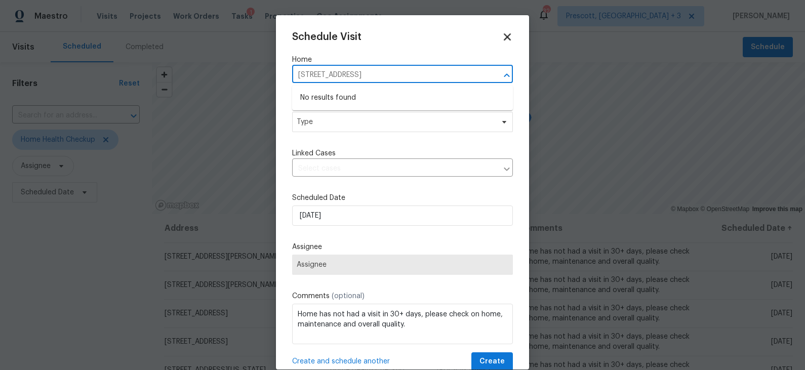
type input "[STREET_ADDRESS]"
click at [509, 38] on icon at bounding box center [507, 36] width 7 height 7
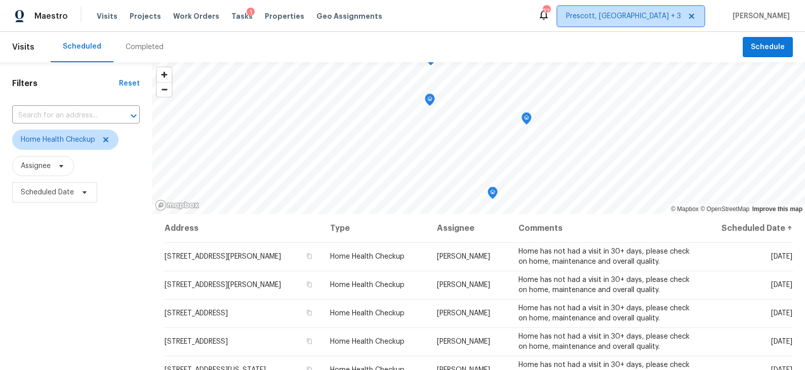
click at [680, 15] on span "Prescott, [GEOGRAPHIC_DATA] + 3" at bounding box center [623, 16] width 115 height 10
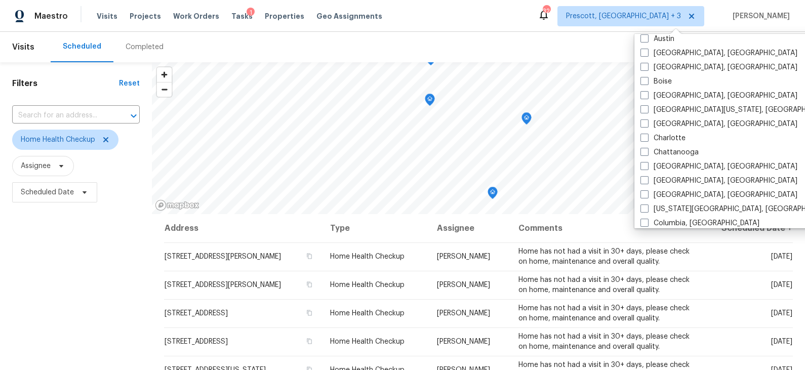
scroll to position [113, 0]
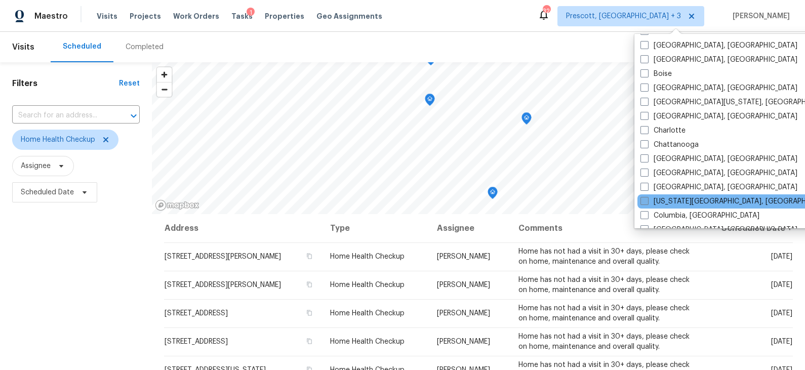
click at [682, 204] on label "Colorado Springs, CO" at bounding box center [738, 201] width 195 height 10
click at [647, 203] on input "Colorado Springs, CO" at bounding box center [644, 199] width 7 height 7
checkbox input "true"
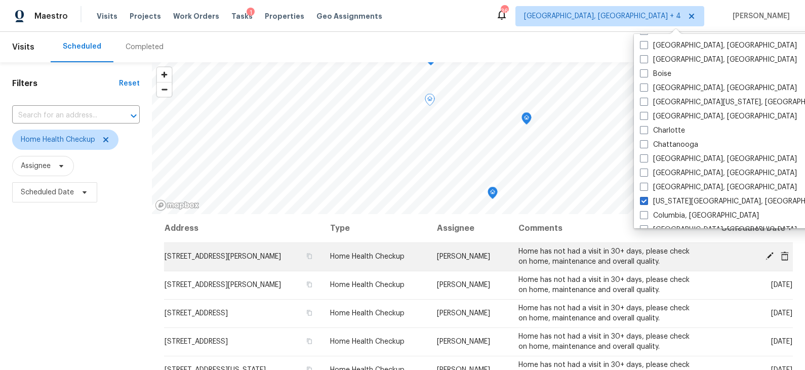
click at [645, 255] on td "Home has not had a visit in 30+ days, please check on home, maintenance and ove…" at bounding box center [604, 257] width 189 height 28
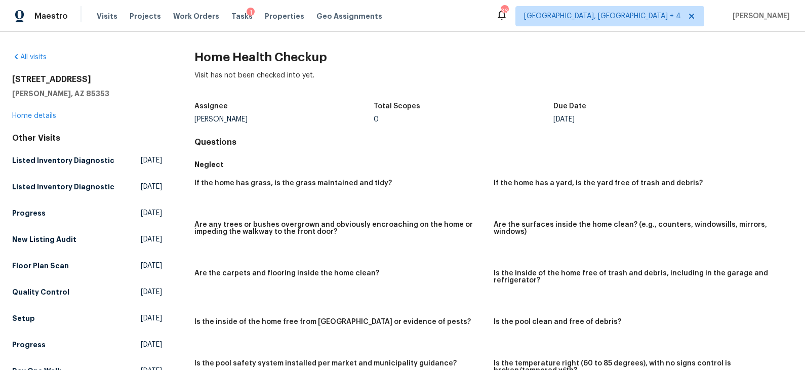
scroll to position [550, 0]
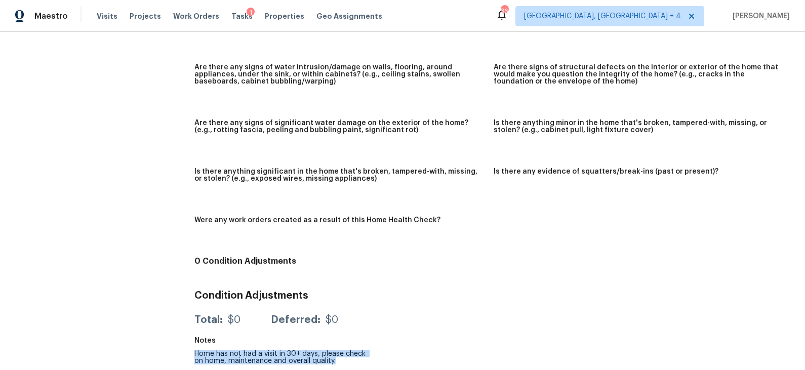
drag, startPoint x: 334, startPoint y: 361, endPoint x: 196, endPoint y: 357, distance: 137.8
click at [196, 357] on div "Home has not had a visit in 30+ days, please check on home, maintenance and ove…" at bounding box center [284, 357] width 180 height 14
copy div "Home has not had a visit in 30+ days, please check on home, maintenance and ove…"
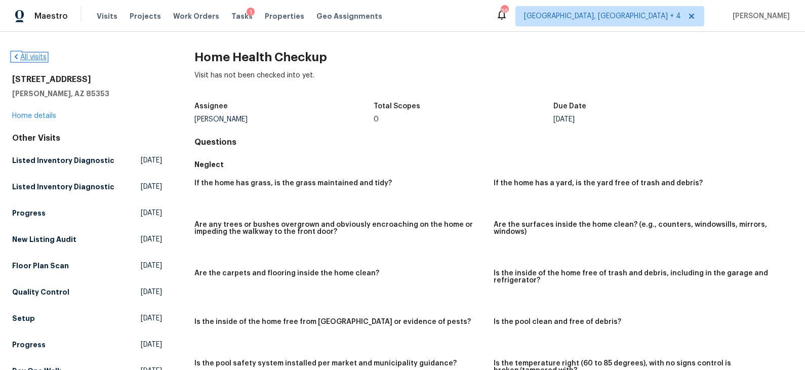
click at [34, 57] on link "All visits" at bounding box center [29, 57] width 34 height 7
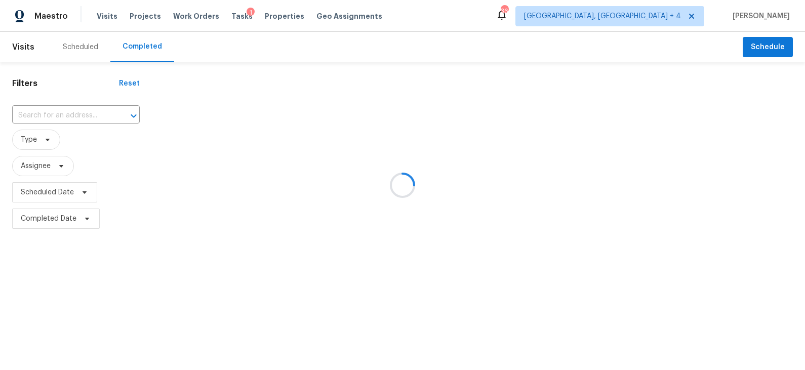
click at [760, 46] on div at bounding box center [402, 185] width 805 height 370
click at [760, 50] on div at bounding box center [402, 185] width 805 height 370
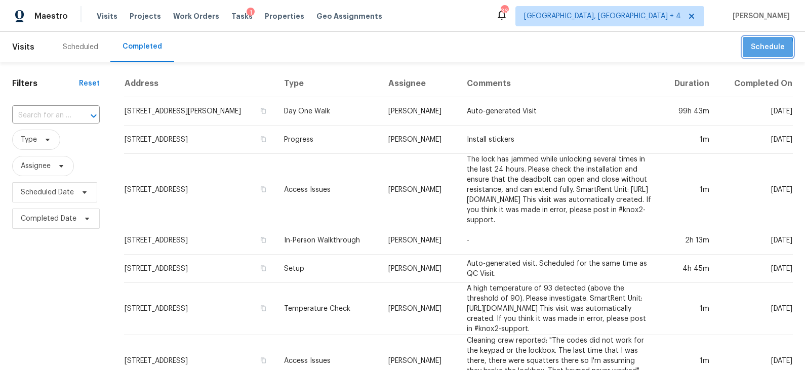
click at [760, 48] on span "Schedule" at bounding box center [768, 47] width 34 height 13
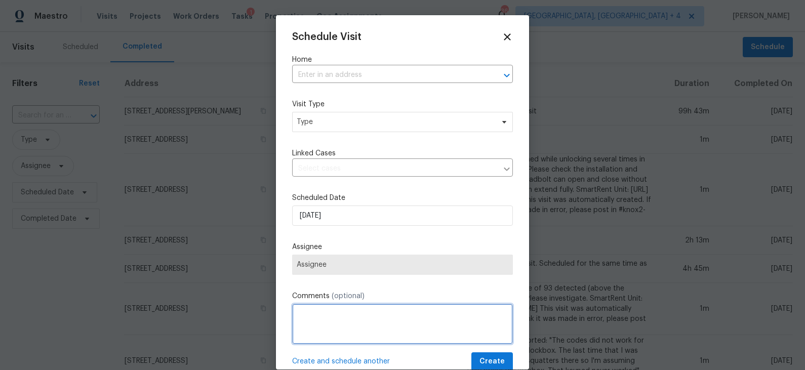
click at [341, 321] on textarea at bounding box center [402, 324] width 221 height 41
paste textarea "Home has not had a visit in 30+ days, please check on home, maintenance and ove…"
type textarea "Home has not had a visit in 30+ days, please check on home, maintenance and ove…"
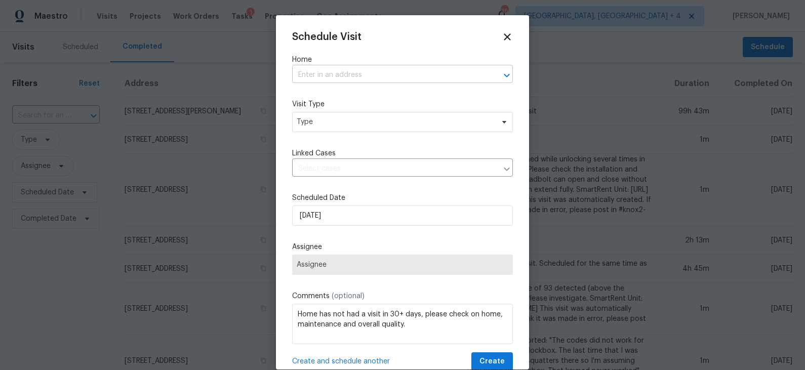
click at [390, 81] on input "text" at bounding box center [388, 75] width 192 height 16
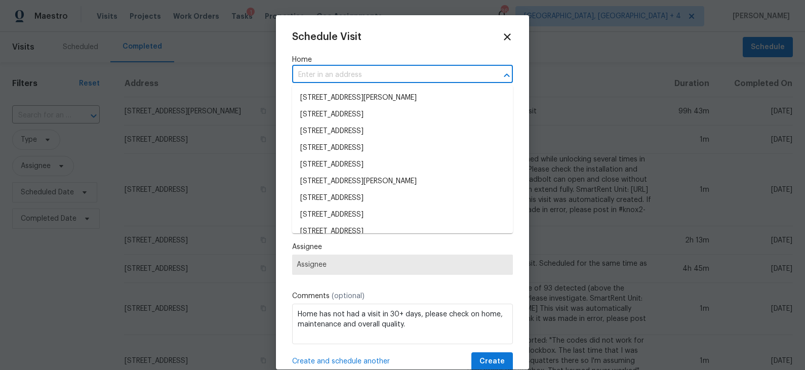
paste input "5550 W 80th Pl Apt 20, Arvada, CO 80003"
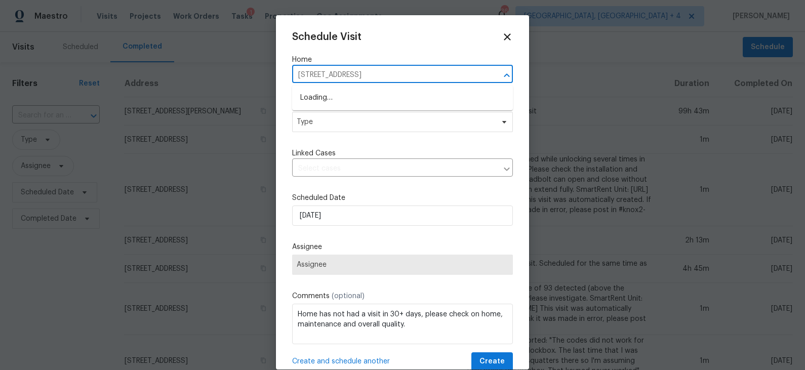
type input "5550 W 80th Pl"
click at [388, 97] on li "5550 W 80th Pl Apt 20, Arvada, CO 80003" at bounding box center [402, 98] width 221 height 17
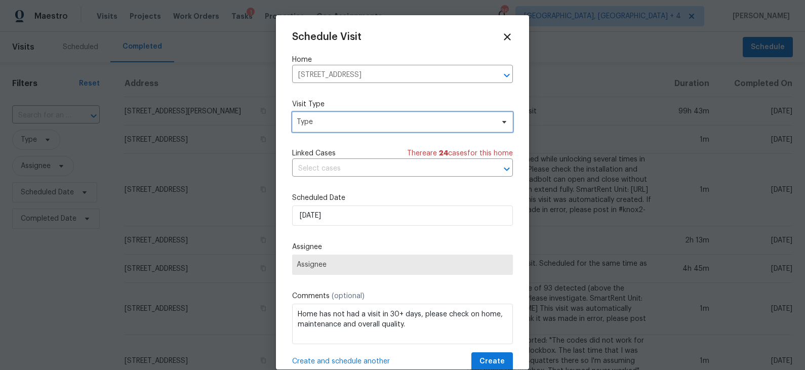
click at [363, 122] on span "Type" at bounding box center [395, 122] width 197 height 10
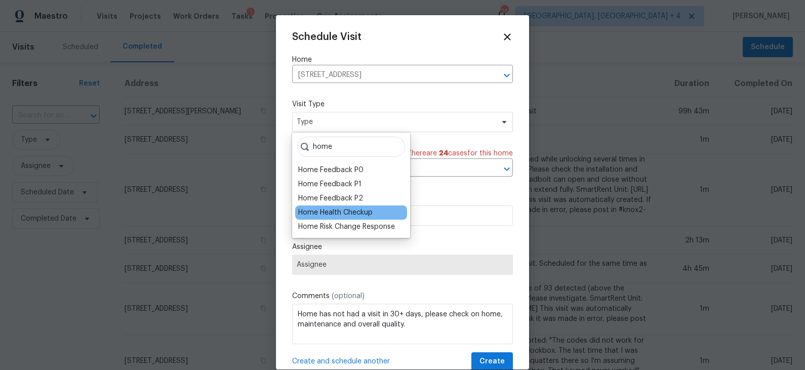
type input "home"
click at [350, 214] on div "Home Health Checkup" at bounding box center [335, 213] width 74 height 10
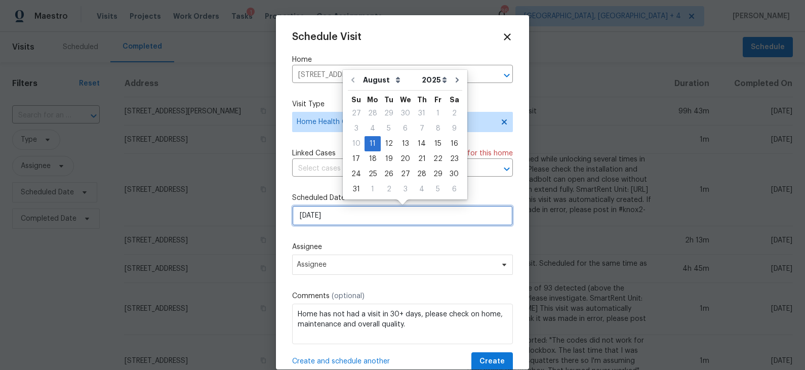
click at [349, 218] on input "[DATE]" at bounding box center [402, 216] width 221 height 20
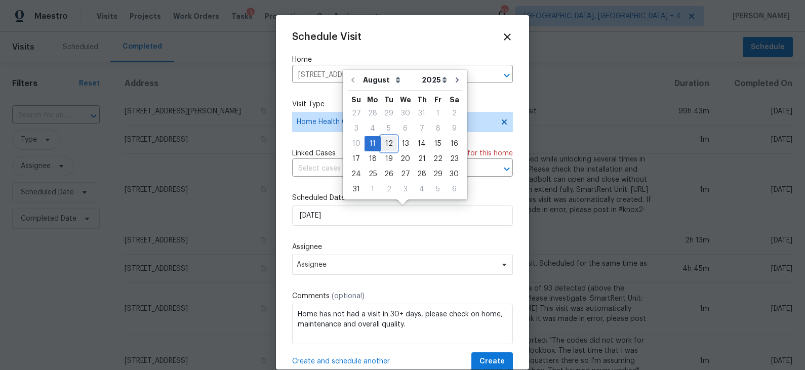
click at [387, 143] on div "12" at bounding box center [389, 144] width 16 height 14
type input "[DATE]"
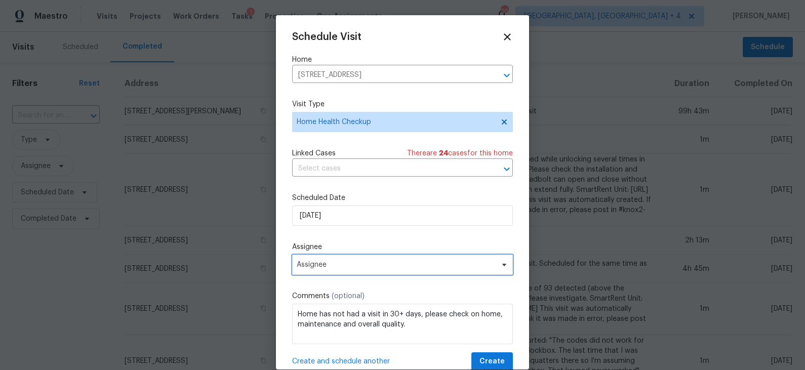
click at [341, 266] on span "Assignee" at bounding box center [396, 265] width 199 height 8
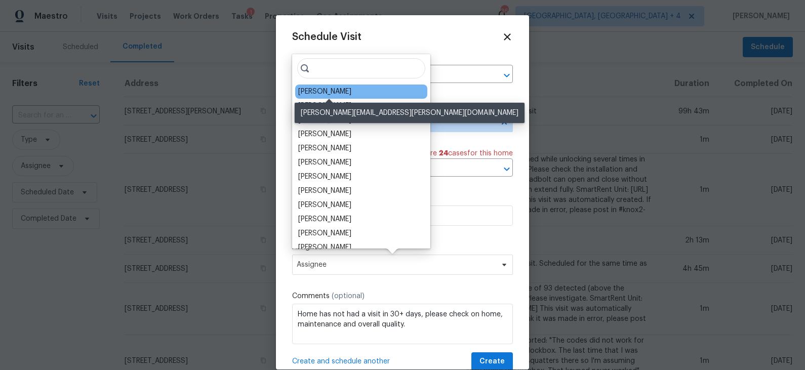
click at [341, 92] on div "[PERSON_NAME]" at bounding box center [324, 92] width 53 height 10
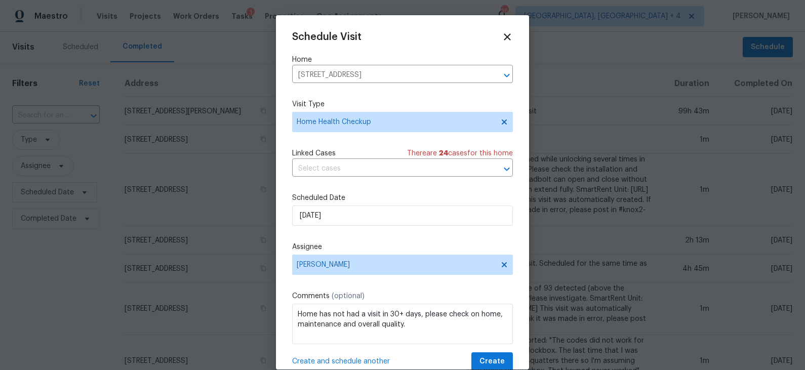
click at [341, 364] on span "Create and schedule another" at bounding box center [341, 362] width 98 height 10
click at [405, 73] on input "5550 W 80th Pl Apt 20, Arvada, CO 80003" at bounding box center [388, 75] width 192 height 16
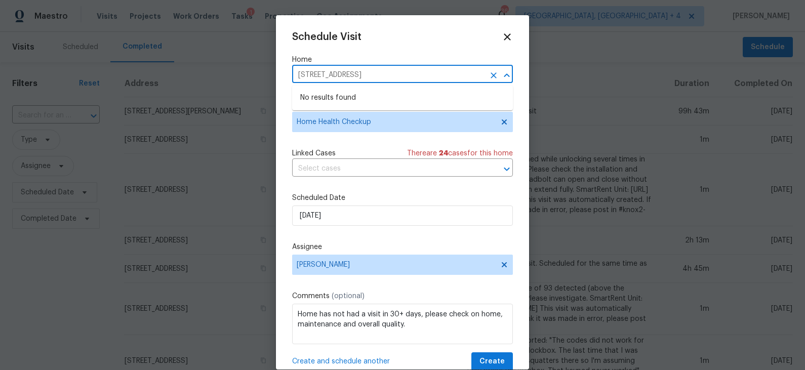
paste input "1825 Kendall St Apt 215, Lakewood, CO 80214"
type input "1825 Kendall St"
click at [400, 94] on li "1825 Kendall St Apt 215, Lakewood, CO 80214" at bounding box center [402, 98] width 221 height 17
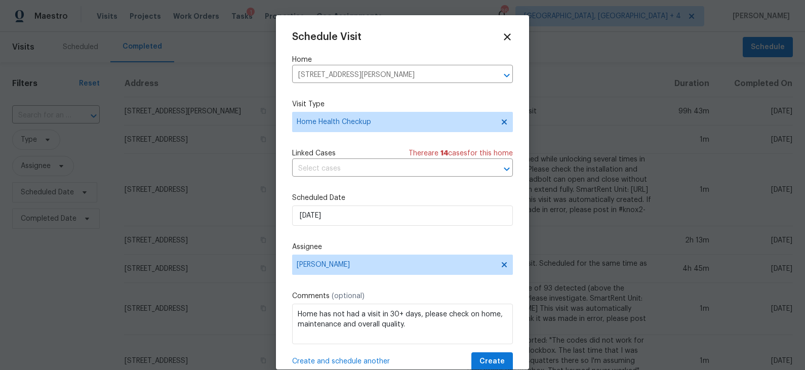
click at [353, 363] on span "Create and schedule another" at bounding box center [341, 362] width 98 height 10
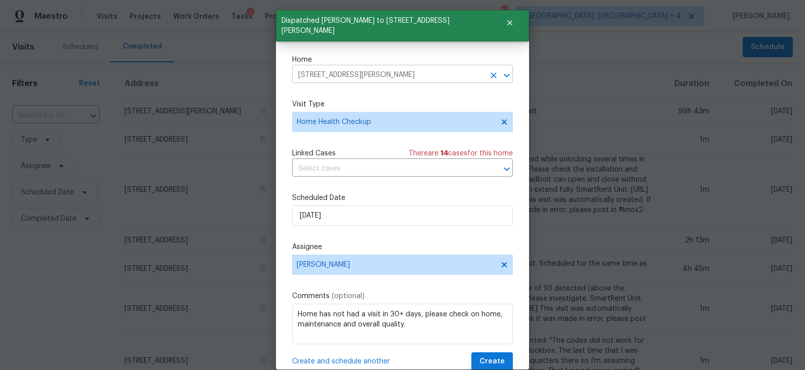
click at [372, 73] on input "1825 Kendall St Apt 215, Lakewood, CO 80214" at bounding box center [388, 75] width 192 height 16
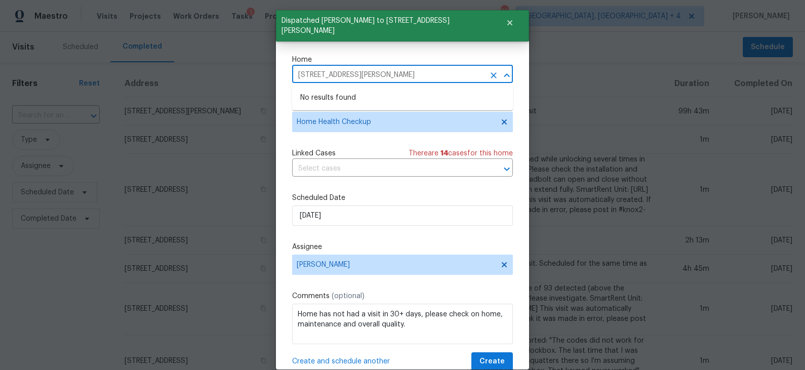
paste input "30 Newland Ct Apt 323"
type input "1830 Newland Ct"
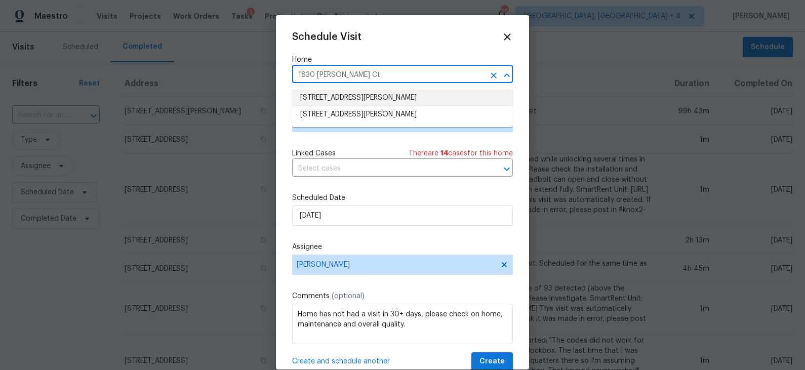
click at [392, 97] on li "1830 Newland Ct Apt 323, Lakewood, CO 80214" at bounding box center [402, 98] width 221 height 17
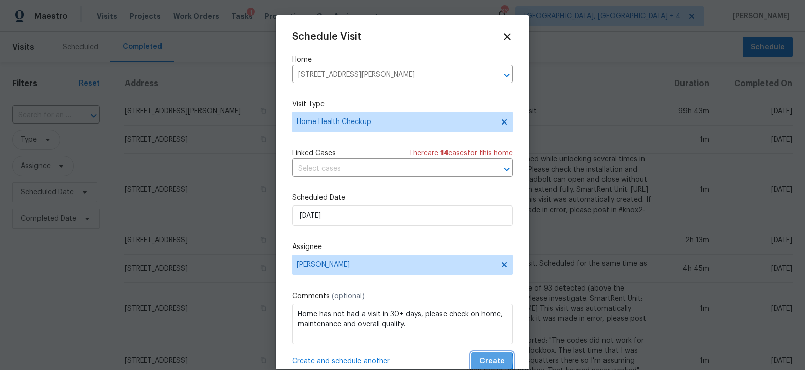
click at [489, 362] on span "Create" at bounding box center [492, 362] width 25 height 13
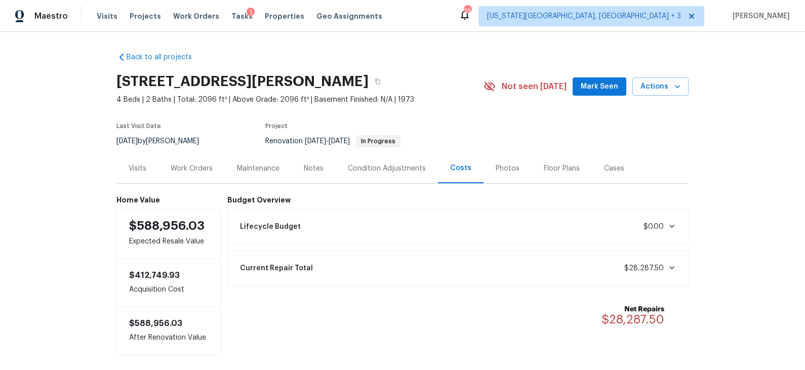
click at [370, 171] on div "Condition Adjustments" at bounding box center [387, 169] width 78 height 10
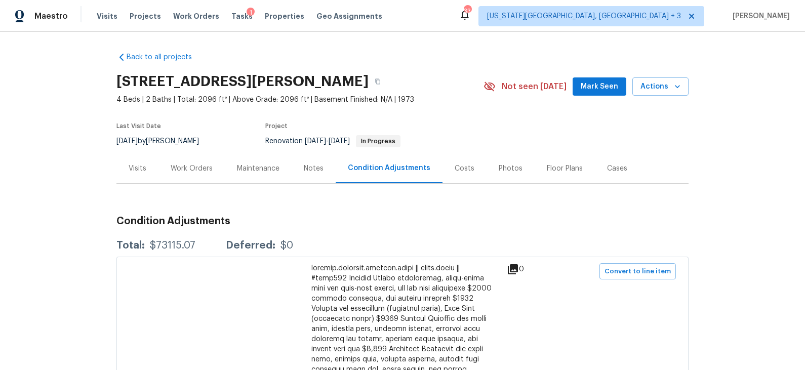
click at [463, 166] on div "Costs" at bounding box center [465, 169] width 20 height 10
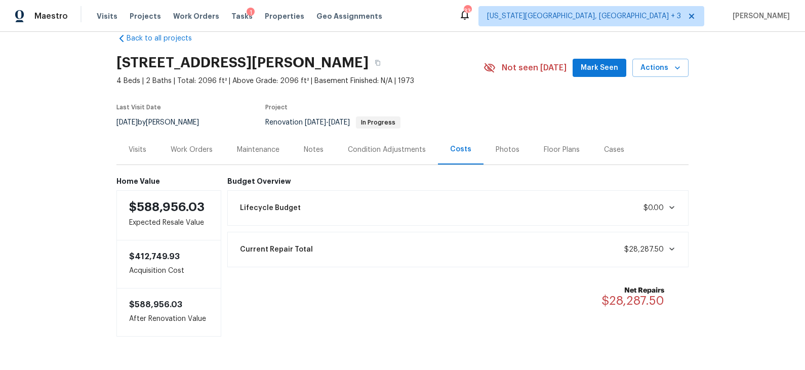
scroll to position [21, 0]
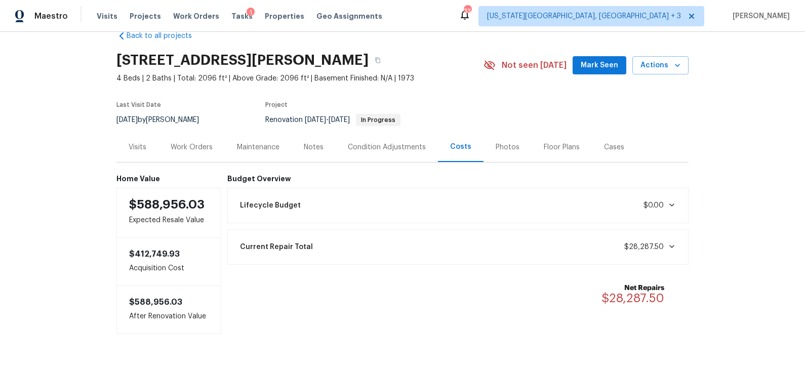
click at [142, 146] on div "Visits" at bounding box center [138, 147] width 18 height 10
